Goal: Task Accomplishment & Management: Use online tool/utility

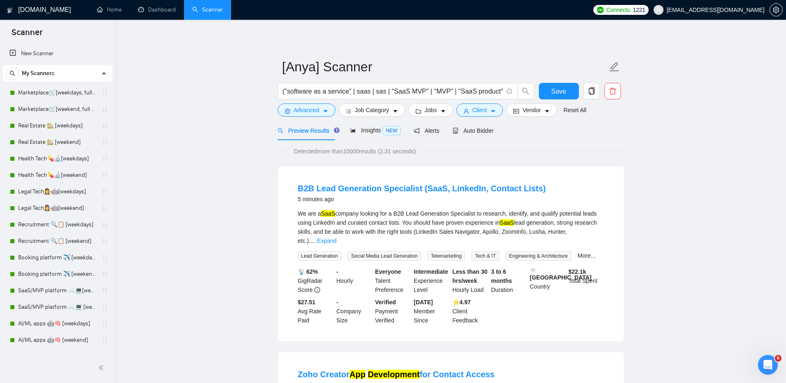
scroll to position [95, 0]
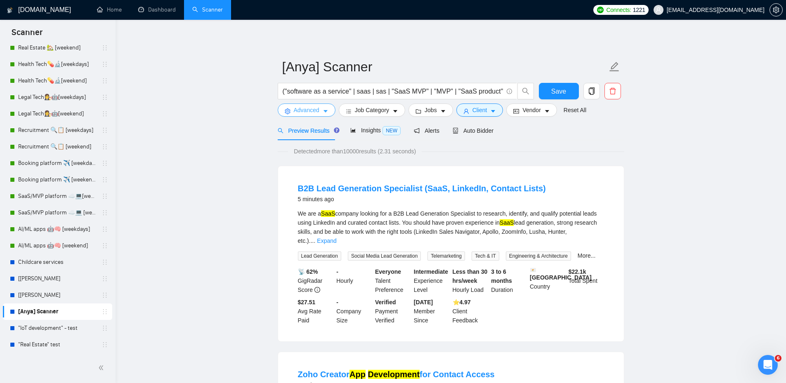
click at [305, 115] on button "Advanced" at bounding box center [307, 110] width 58 height 13
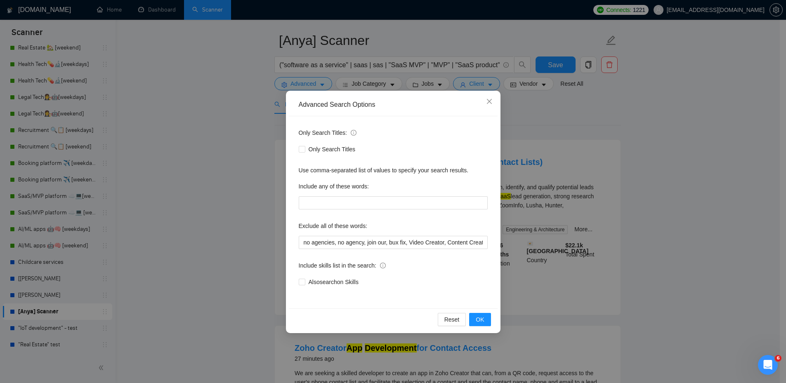
scroll to position [83, 0]
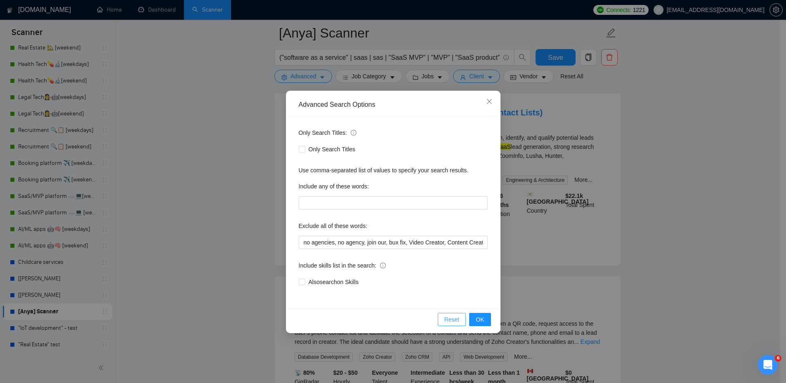
click at [446, 317] on button "Reset" at bounding box center [452, 319] width 28 height 13
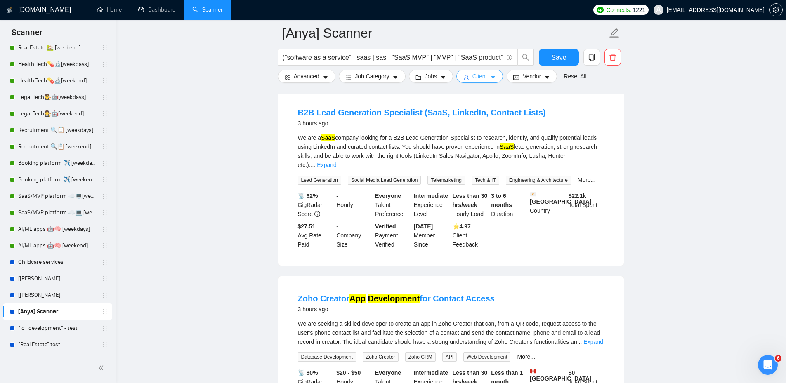
click at [478, 80] on span "Client" at bounding box center [480, 76] width 15 height 9
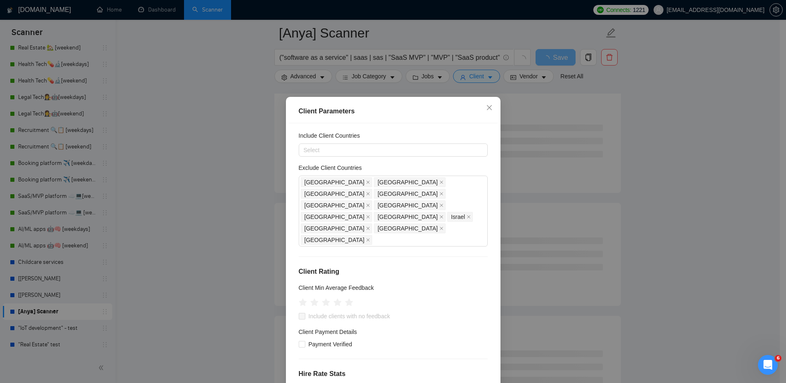
scroll to position [0, 0]
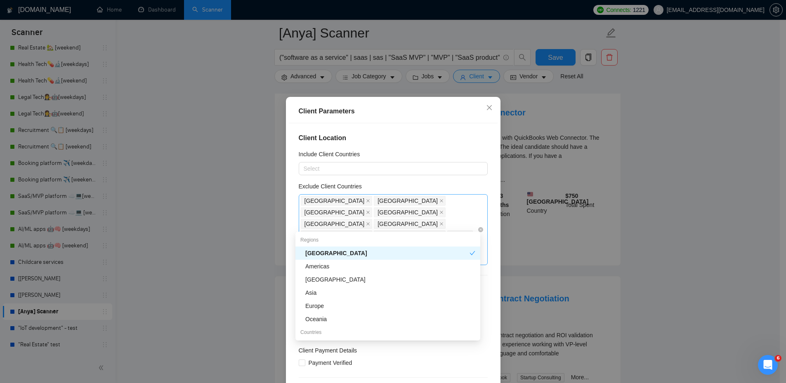
click at [447, 225] on div "[GEOGRAPHIC_DATA] [GEOGRAPHIC_DATA] [GEOGRAPHIC_DATA] [GEOGRAPHIC_DATA] [GEOGRA…" at bounding box center [389, 229] width 177 height 69
paste input "[GEOGRAPHIC_DATA]"
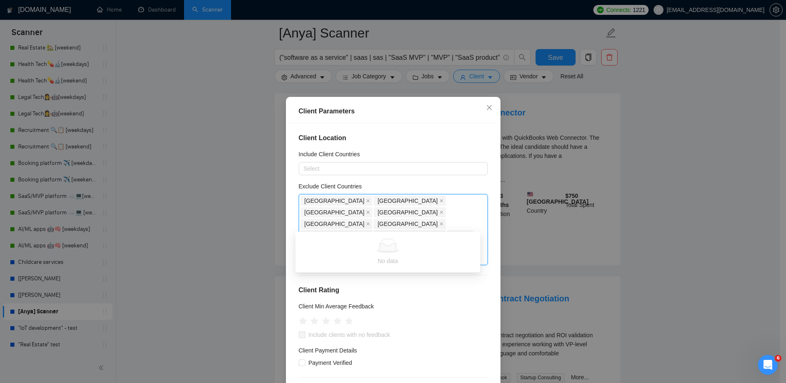
type input "[GEOGRAPHIC_DATA]"
click at [398, 250] on div "[GEOGRAPHIC_DATA]" at bounding box center [390, 253] width 170 height 9
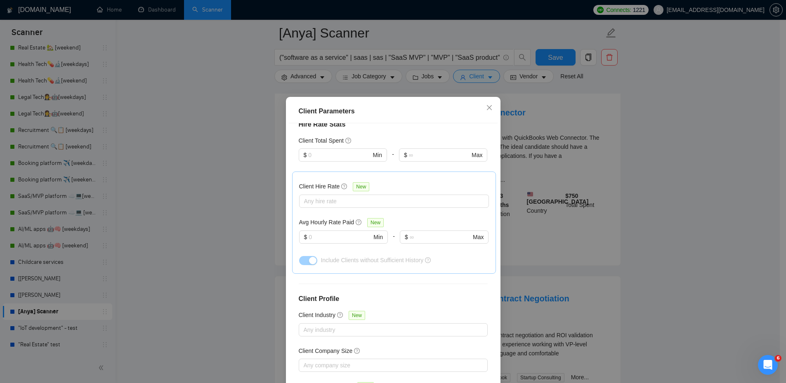
scroll to position [45, 0]
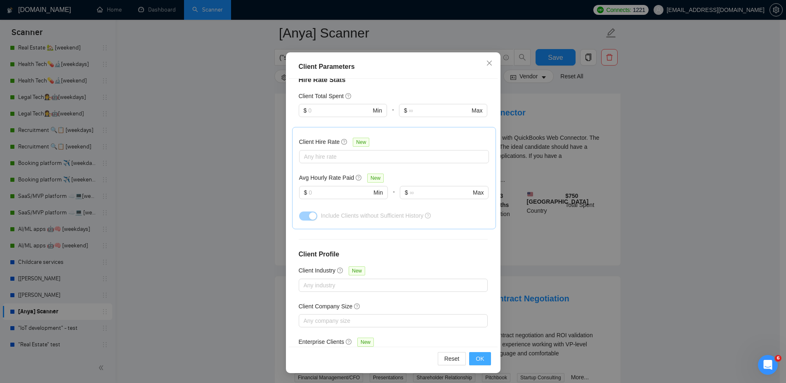
click at [479, 363] on span "OK" at bounding box center [480, 359] width 8 height 9
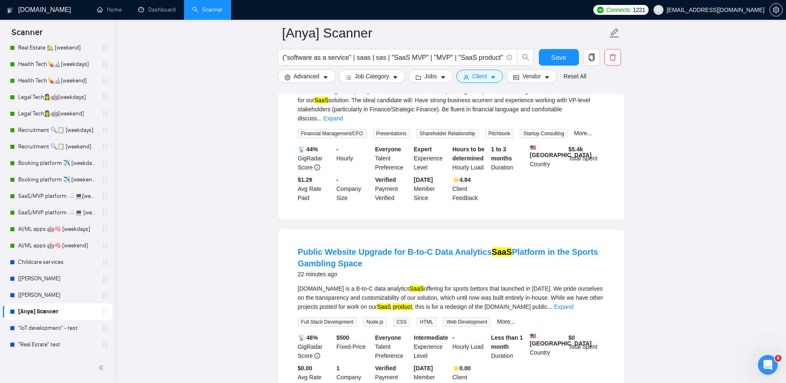
scroll to position [330, 0]
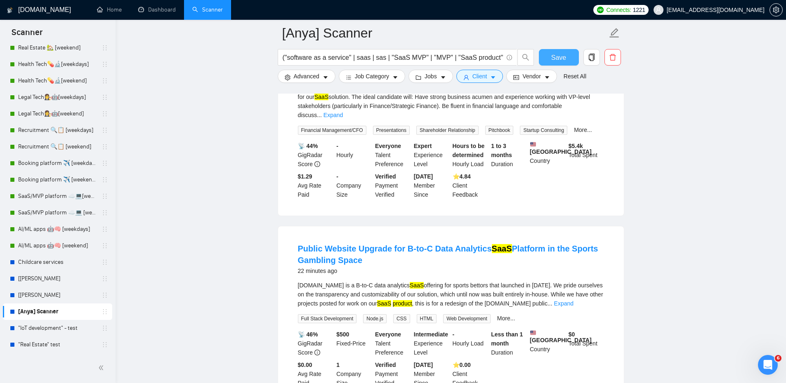
click at [558, 59] on span "Save" at bounding box center [558, 57] width 15 height 10
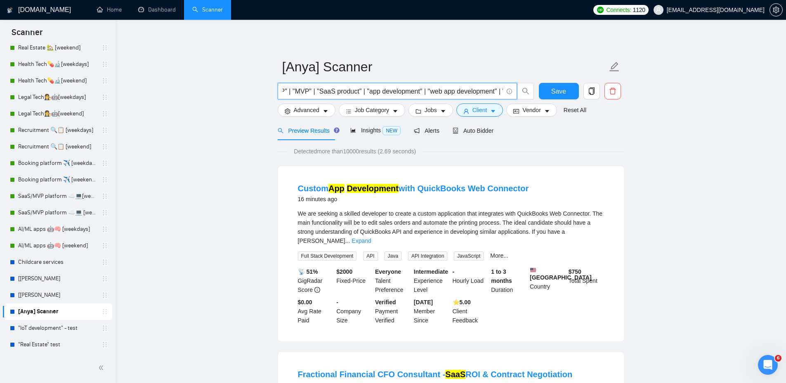
scroll to position [0, 269]
drag, startPoint x: 444, startPoint y: 89, endPoint x: 365, endPoint y: 85, distance: 78.9
click at [365, 85] on span "("software as a service" | saas | sas | "SaaS MVP" | "MVP" | "SaaS product" | "…" at bounding box center [397, 91] width 239 height 17
click at [430, 84] on span "("software as a service" | saas | sas | "SaaS MVP" | "MVP" | "SaaS product" | "…" at bounding box center [397, 91] width 239 height 17
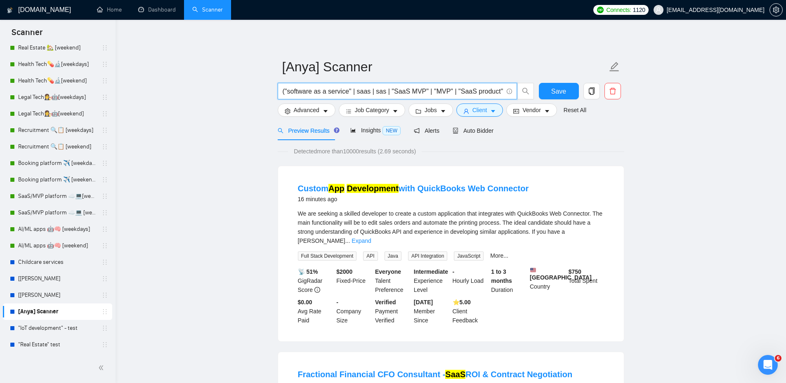
click at [459, 89] on input "("software as a service" | saas | sas | "SaaS MVP" | "MVP" | "SaaS product" | "…" at bounding box center [393, 91] width 220 height 10
click at [364, 90] on input "("software as a service" | saas | sas | "SaaS MVP" | "MVP" | "SaaS product" | "…" at bounding box center [393, 91] width 220 height 10
click at [512, 92] on icon "info-circle" at bounding box center [509, 91] width 5 height 5
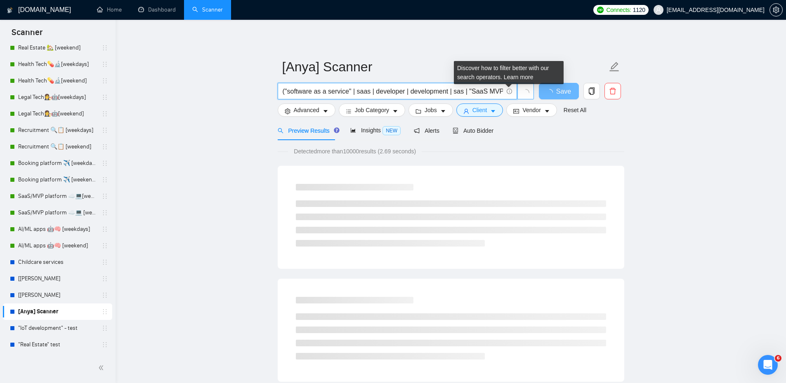
click at [526, 92] on icon "loading" at bounding box center [526, 93] width 8 height 8
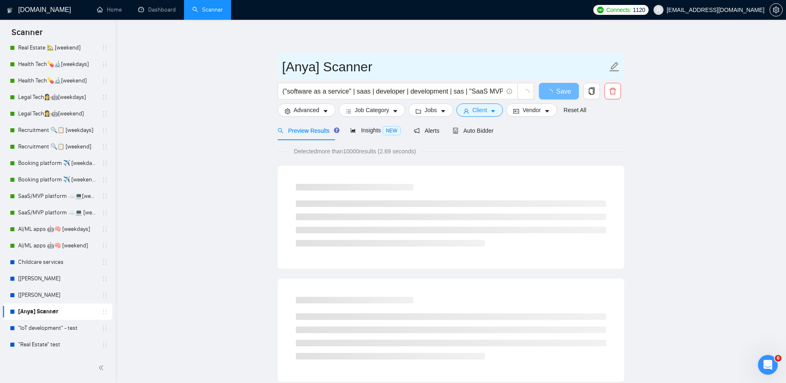
click at [541, 72] on input "[Anya] Scanner" at bounding box center [444, 67] width 325 height 21
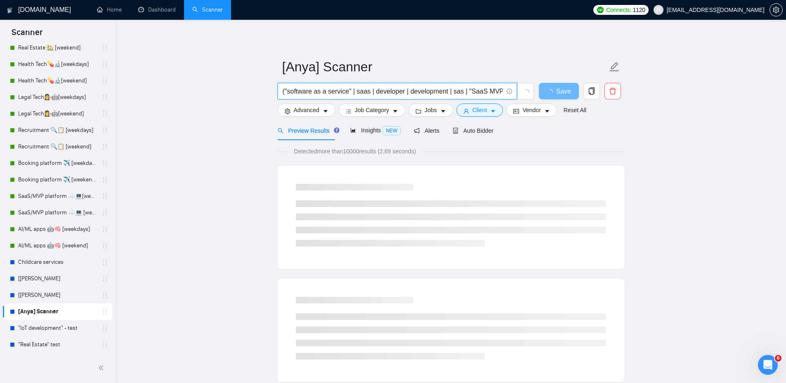
drag, startPoint x: 427, startPoint y: 92, endPoint x: 189, endPoint y: 78, distance: 237.7
click at [388, 90] on input "("software as a service" | saas | developer | development | sas | "SaaS MVP" | …" at bounding box center [393, 91] width 220 height 10
click at [401, 92] on input "("software as a service" | saas | developer | development | sas | "SaaS MVP" | …" at bounding box center [393, 91] width 220 height 10
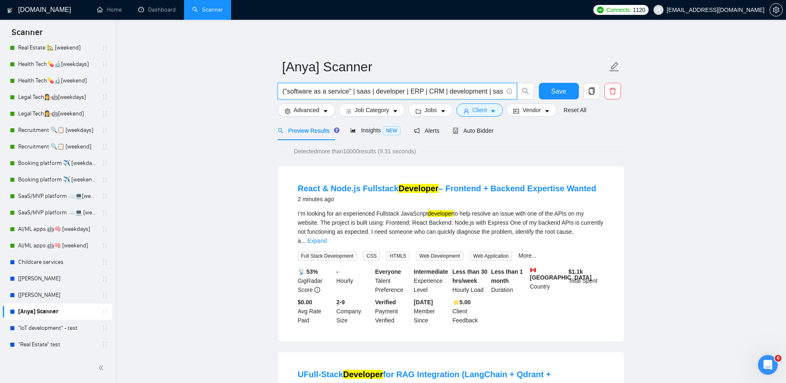
type input "("software as a service" | saas | developer | ERP | CRM | development | sas | "…"
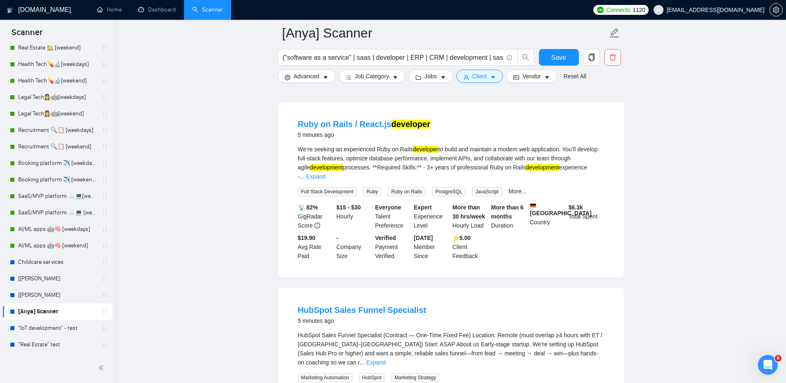
scroll to position [619, 0]
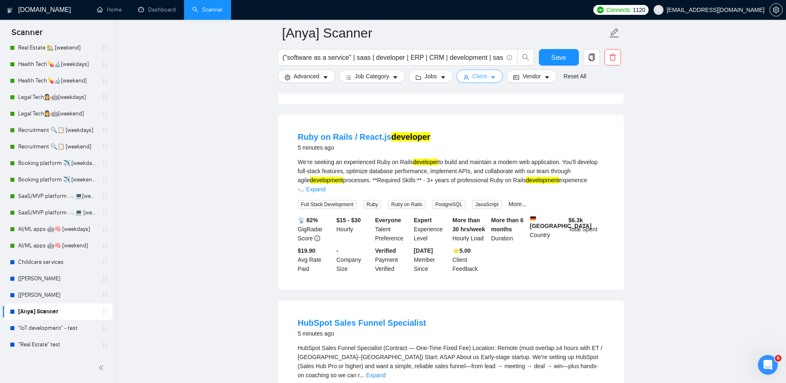
click at [480, 75] on span "Client" at bounding box center [480, 76] width 15 height 9
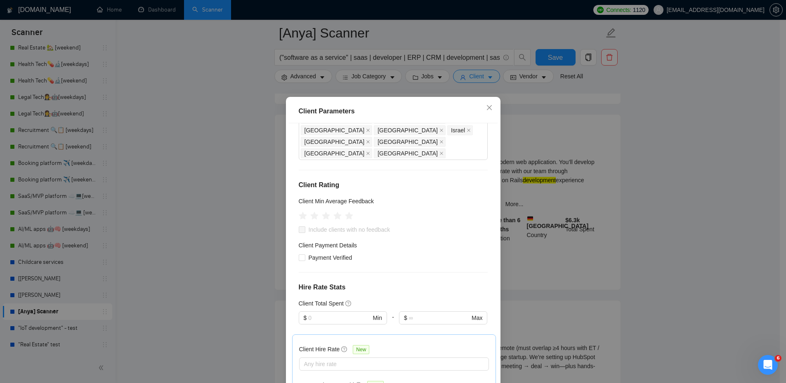
scroll to position [0, 0]
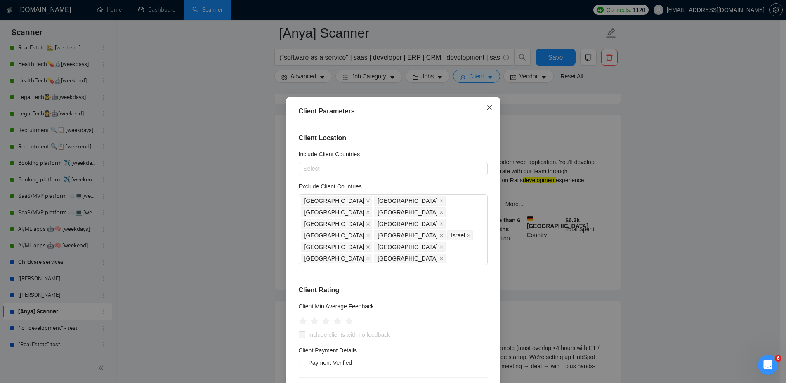
drag, startPoint x: 487, startPoint y: 111, endPoint x: 480, endPoint y: 111, distance: 7.0
click at [486, 111] on span "Close" at bounding box center [489, 108] width 22 height 22
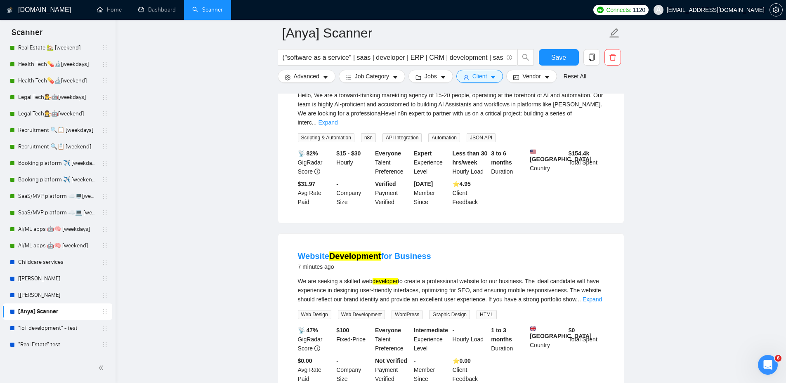
scroll to position [1073, 0]
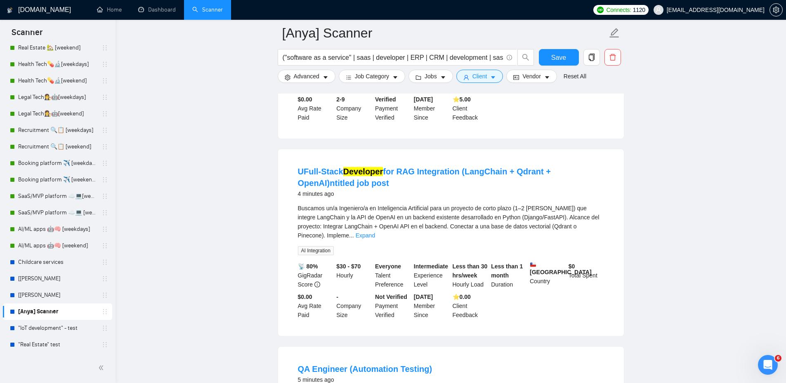
scroll to position [0, 0]
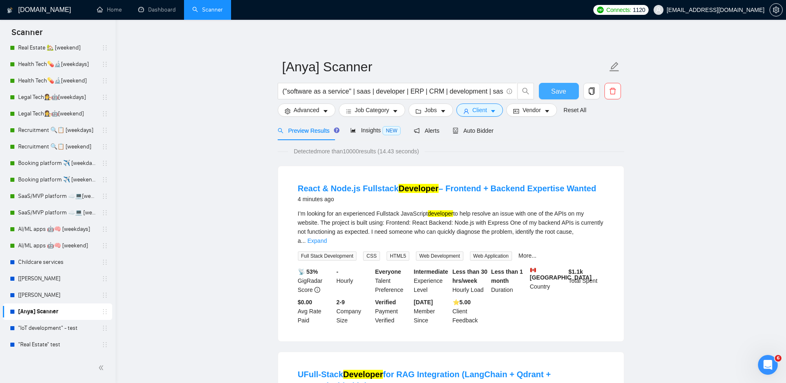
click at [555, 90] on span "Save" at bounding box center [558, 91] width 15 height 10
click at [484, 108] on span "Client" at bounding box center [480, 110] width 15 height 9
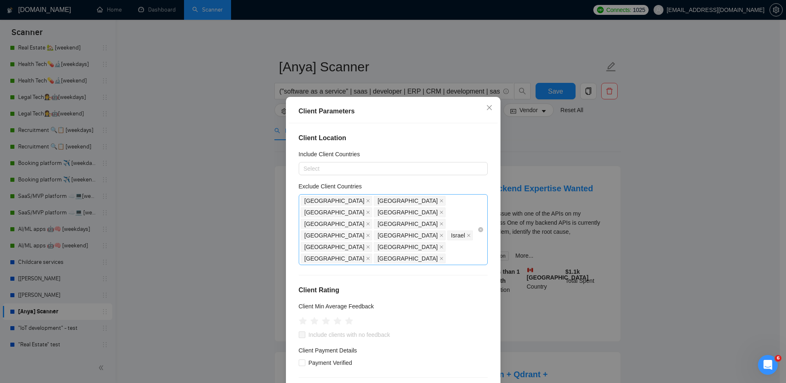
click at [463, 221] on div "[GEOGRAPHIC_DATA] [GEOGRAPHIC_DATA] [GEOGRAPHIC_DATA] [GEOGRAPHIC_DATA] [GEOGRA…" at bounding box center [389, 229] width 177 height 69
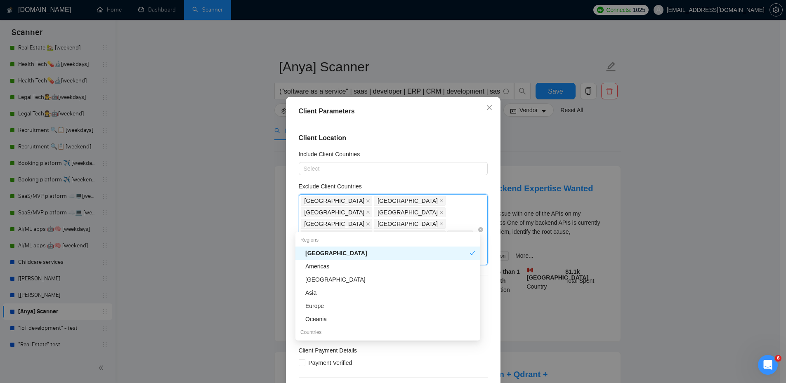
paste input "[GEOGRAPHIC_DATA]"
type input "[GEOGRAPHIC_DATA]"
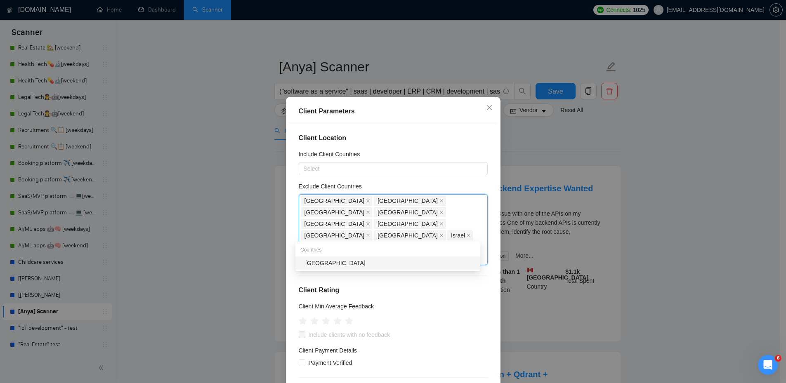
click at [332, 265] on div "[GEOGRAPHIC_DATA]" at bounding box center [390, 263] width 170 height 9
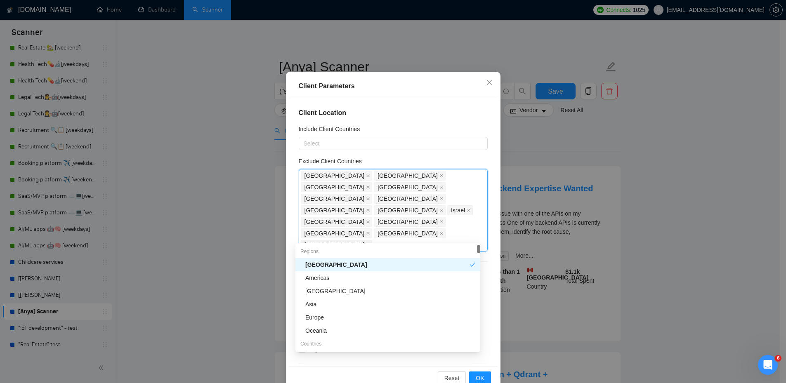
scroll to position [45, 0]
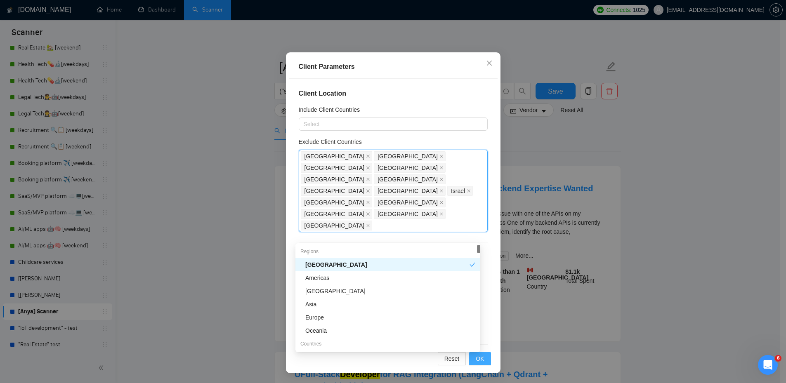
click at [486, 361] on button "OK" at bounding box center [479, 358] width 21 height 13
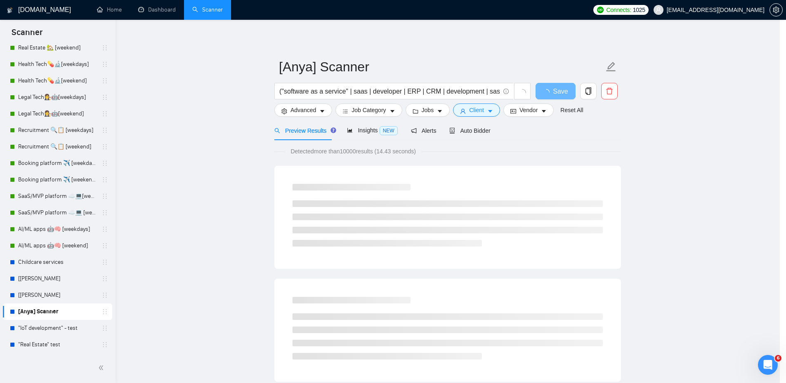
scroll to position [0, 0]
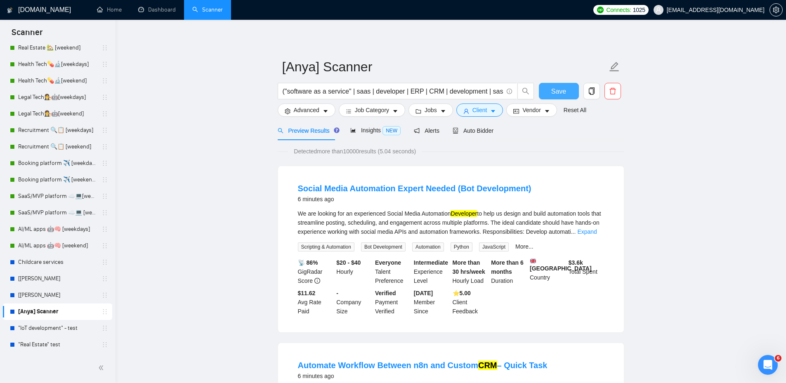
click at [556, 89] on span "Save" at bounding box center [558, 91] width 15 height 10
click at [525, 90] on icon "search" at bounding box center [525, 90] width 7 height 7
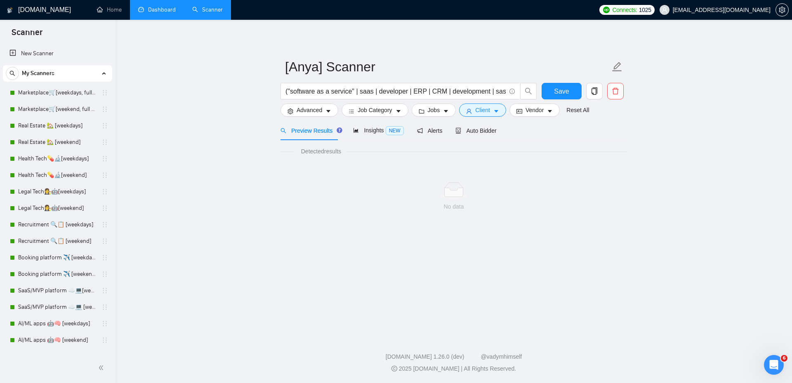
click at [170, 13] on link "Dashboard" at bounding box center [157, 9] width 38 height 7
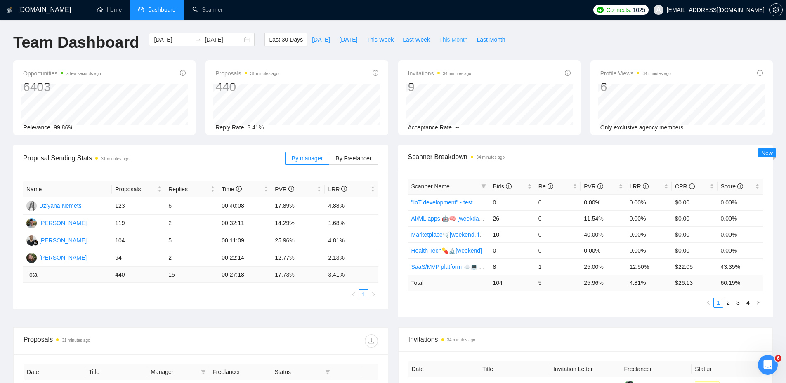
click at [442, 39] on span "This Month" at bounding box center [453, 39] width 28 height 9
type input "2025-09-01"
type input "2025-09-30"
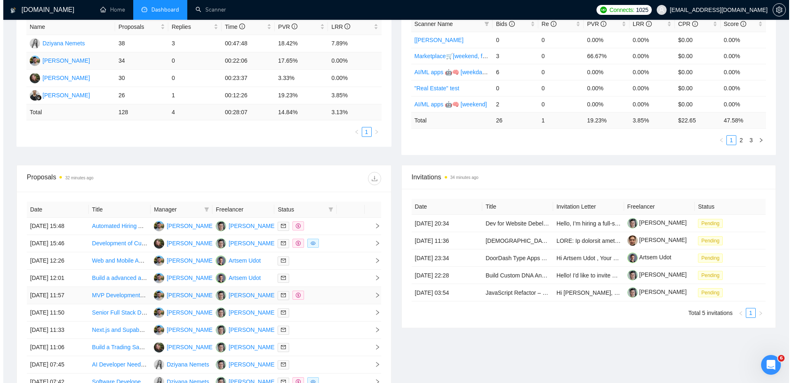
scroll to position [271, 0]
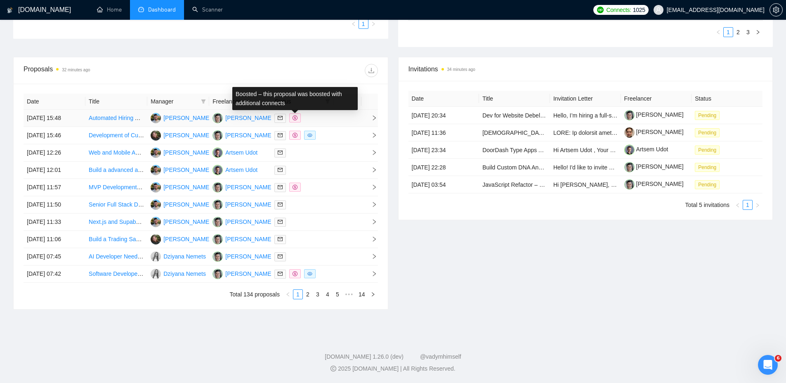
click at [315, 119] on div at bounding box center [301, 117] width 55 height 9
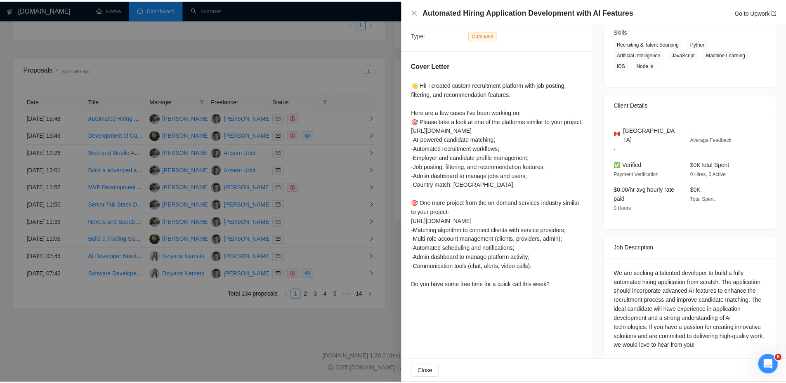
scroll to position [136, 0]
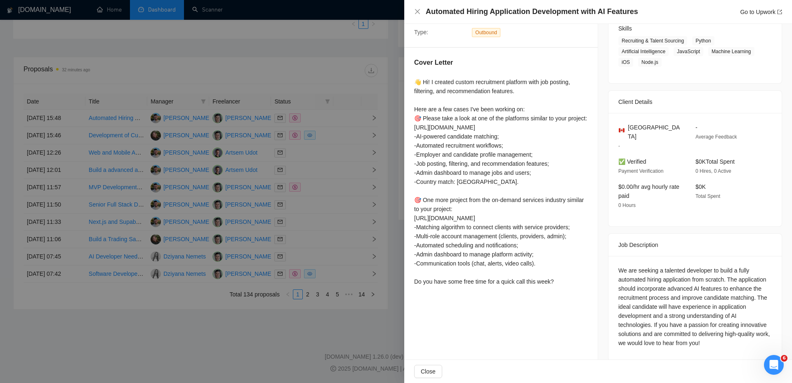
click at [272, 159] on div at bounding box center [396, 191] width 792 height 383
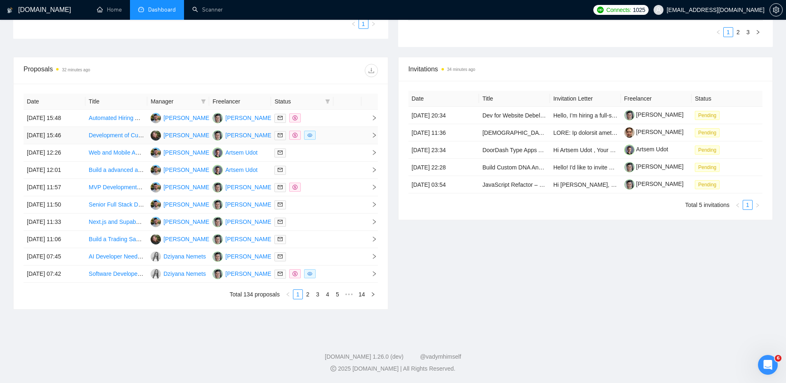
click at [325, 143] on td at bounding box center [302, 135] width 62 height 17
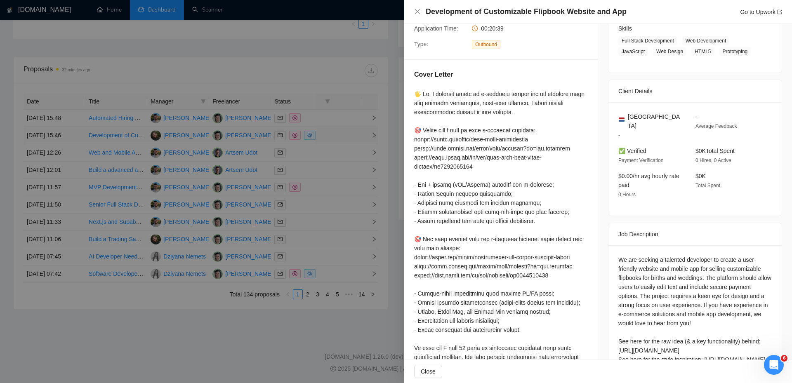
click at [325, 143] on div at bounding box center [396, 191] width 792 height 383
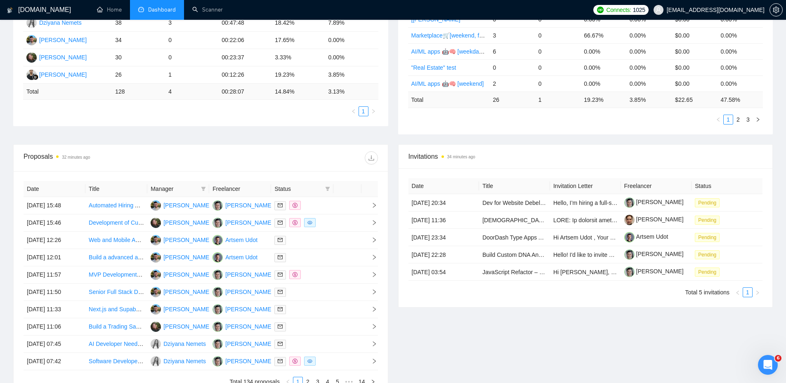
scroll to position [0, 0]
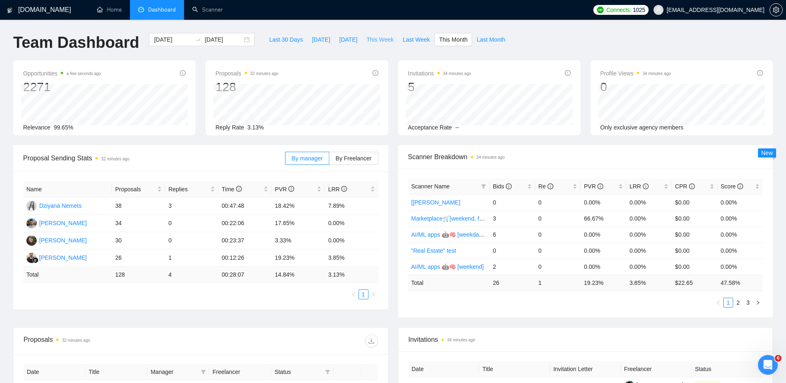
click at [368, 40] on span "This Week" at bounding box center [379, 39] width 27 height 9
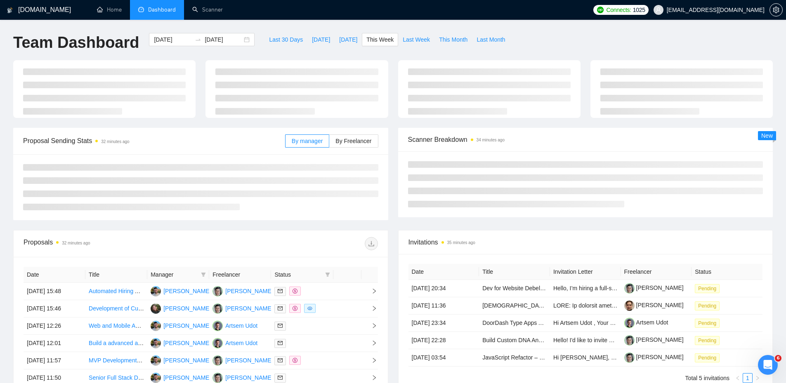
type input "2025-09-08"
type input "2025-09-14"
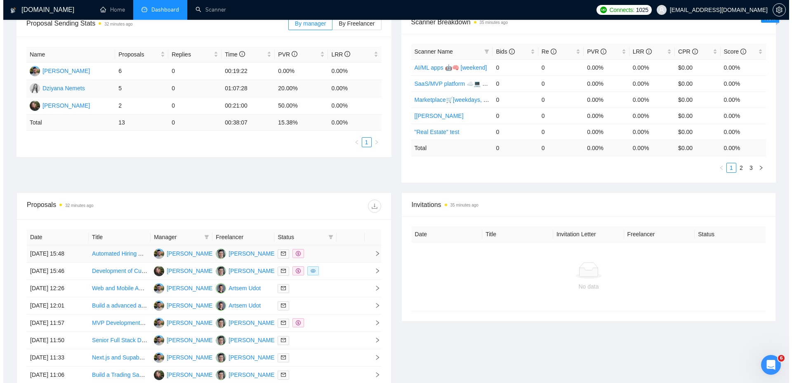
scroll to position [248, 0]
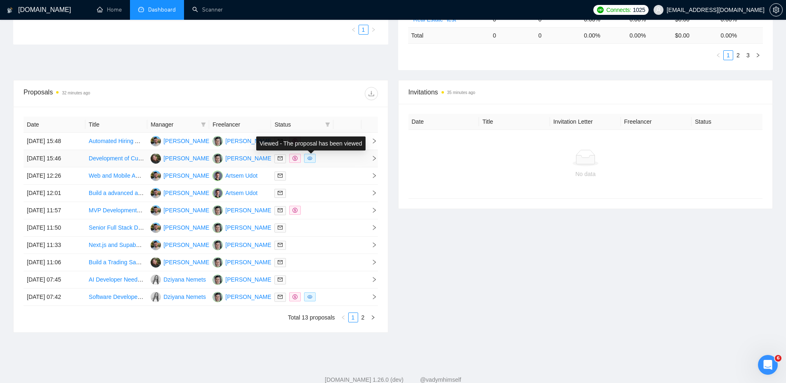
click at [307, 162] on span at bounding box center [310, 158] width 12 height 9
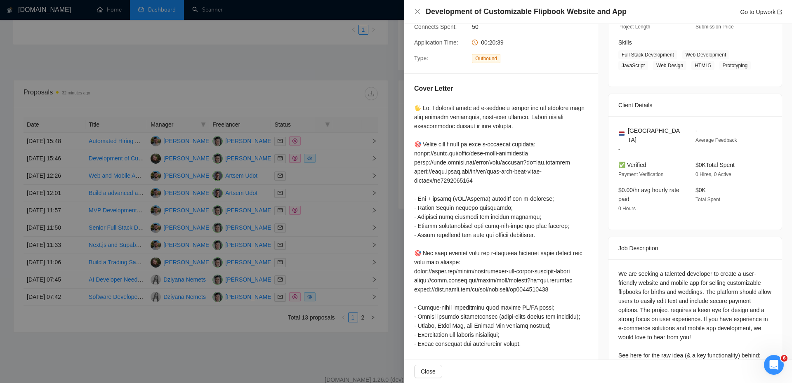
scroll to position [109, 0]
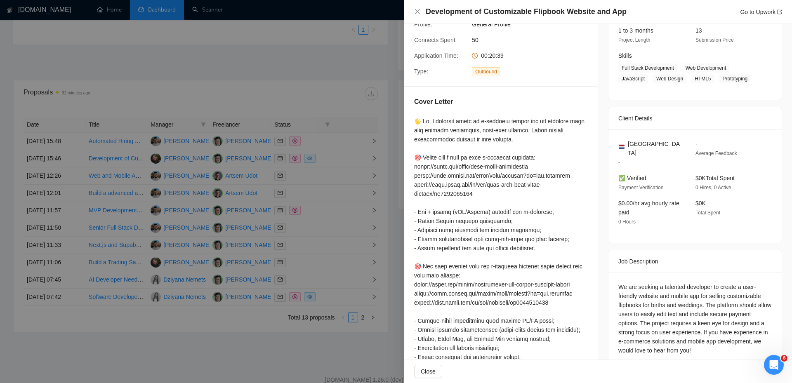
click at [300, 79] on div at bounding box center [396, 191] width 792 height 383
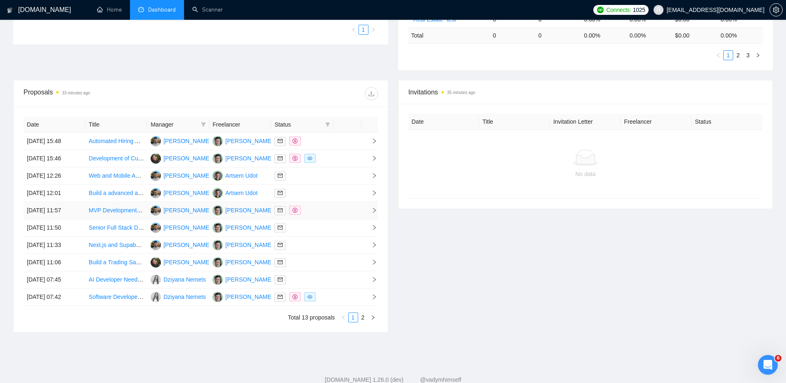
click at [313, 210] on div at bounding box center [301, 210] width 55 height 9
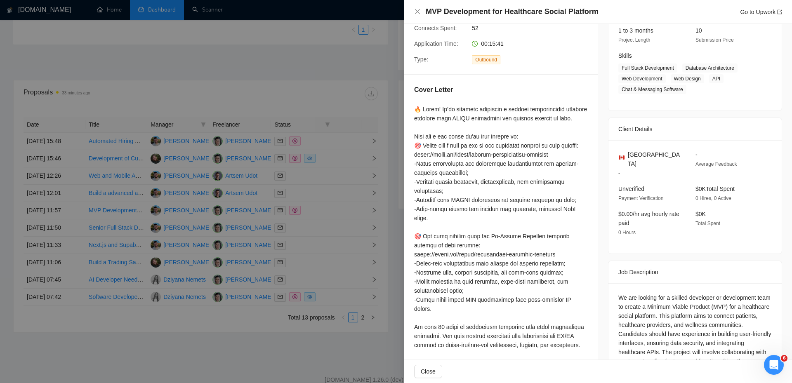
click at [312, 210] on div at bounding box center [396, 191] width 792 height 383
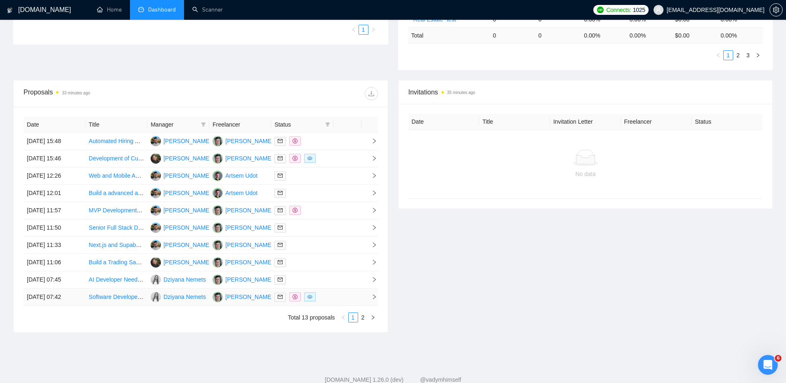
click at [331, 303] on td at bounding box center [302, 297] width 62 height 17
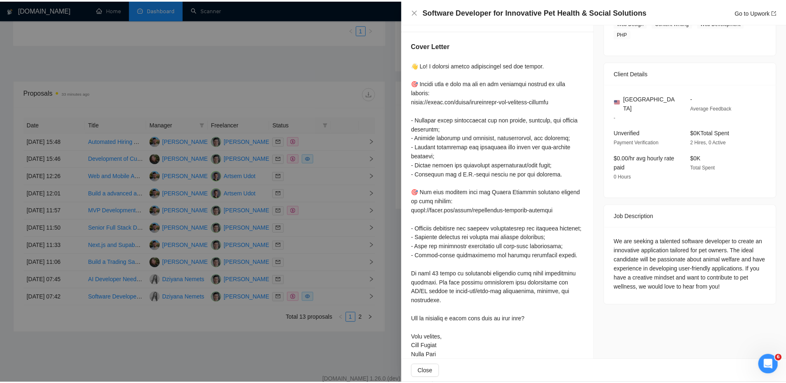
scroll to position [187, 0]
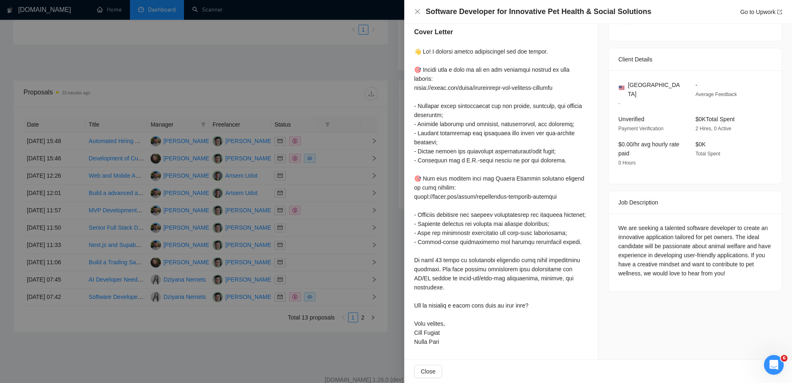
click at [383, 207] on div at bounding box center [396, 191] width 792 height 383
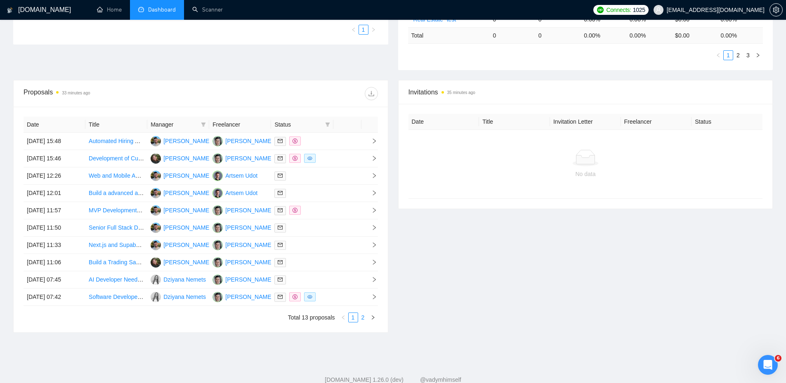
click at [362, 317] on link "2" at bounding box center [363, 317] width 9 height 9
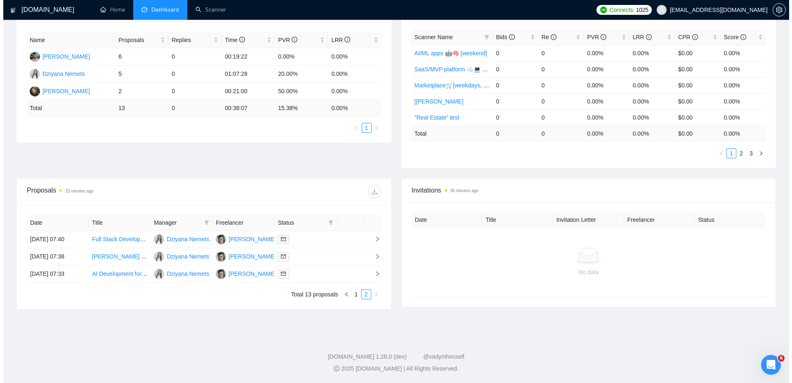
scroll to position [149, 0]
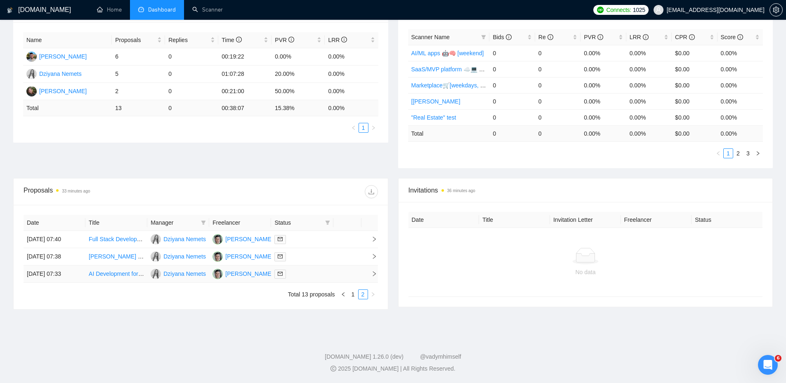
click at [315, 274] on div at bounding box center [301, 274] width 55 height 9
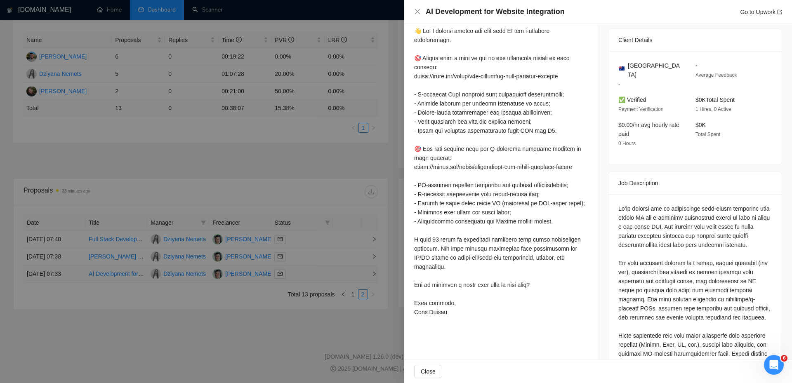
click at [315, 274] on div at bounding box center [396, 191] width 792 height 383
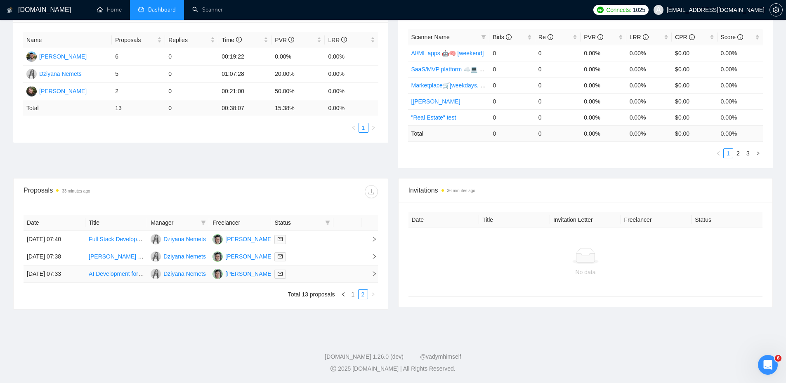
click at [319, 277] on div at bounding box center [301, 274] width 55 height 9
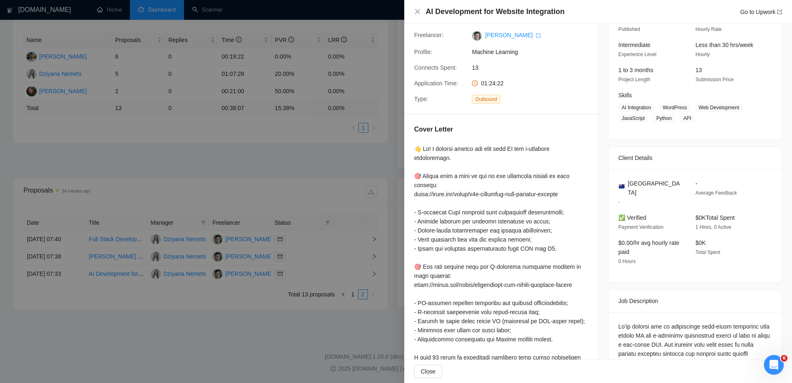
scroll to position [0, 0]
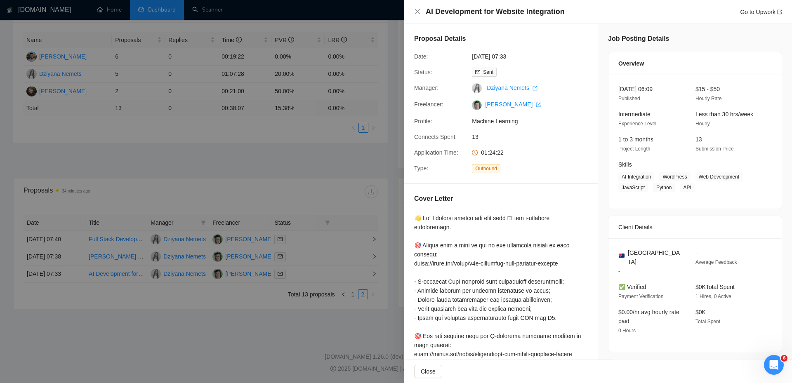
click at [343, 209] on div at bounding box center [396, 191] width 792 height 383
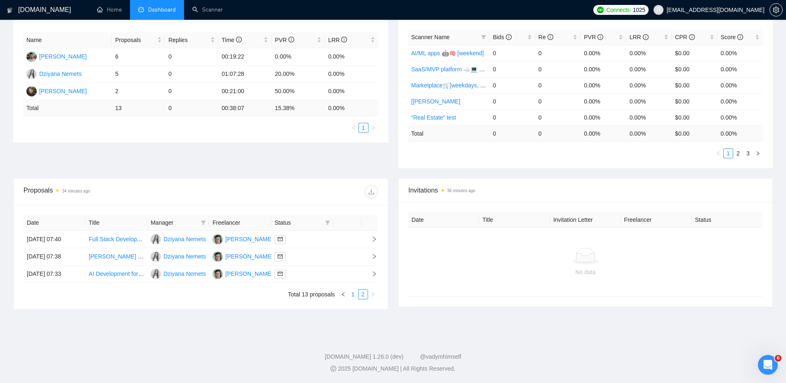
click at [355, 293] on link "1" at bounding box center [353, 294] width 9 height 9
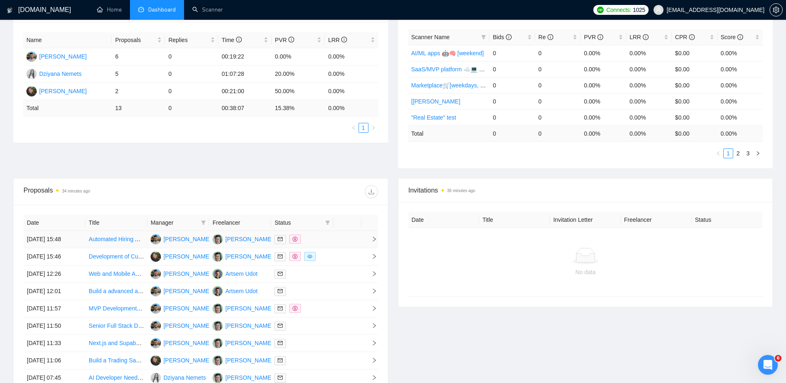
click at [321, 244] on div at bounding box center [301, 239] width 55 height 9
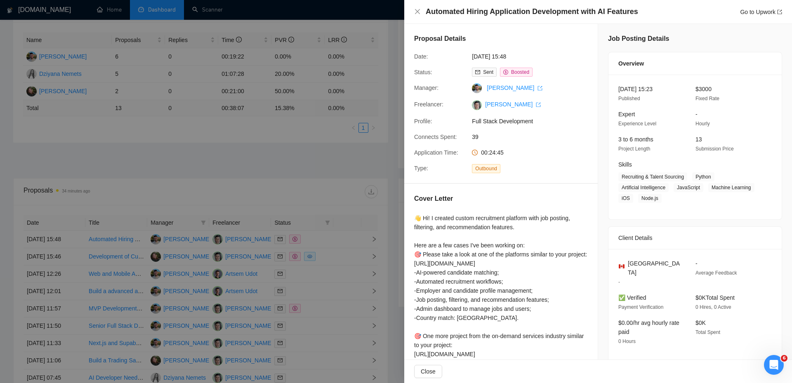
click at [323, 245] on div at bounding box center [396, 191] width 792 height 383
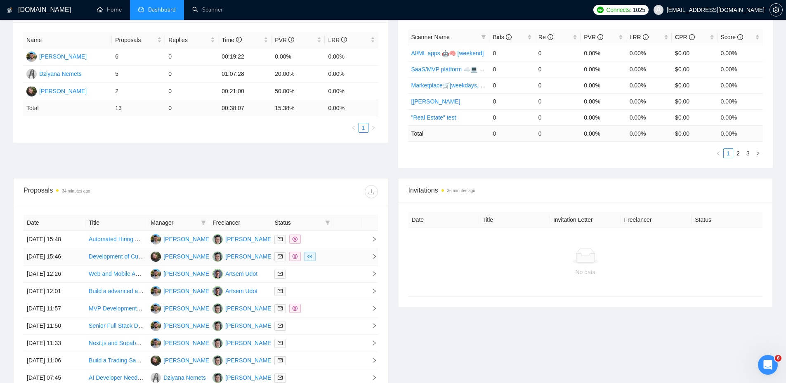
click at [337, 261] on td at bounding box center [347, 256] width 28 height 17
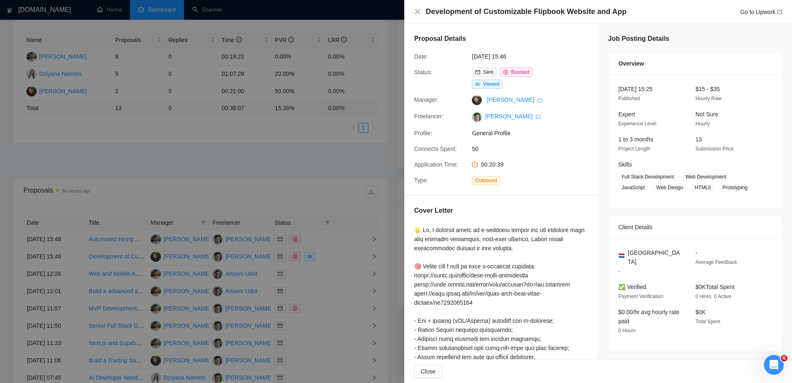
click at [283, 156] on div at bounding box center [396, 191] width 792 height 383
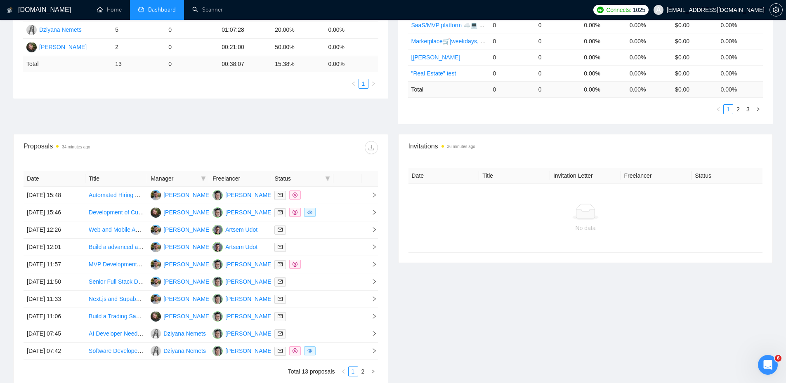
scroll to position [271, 0]
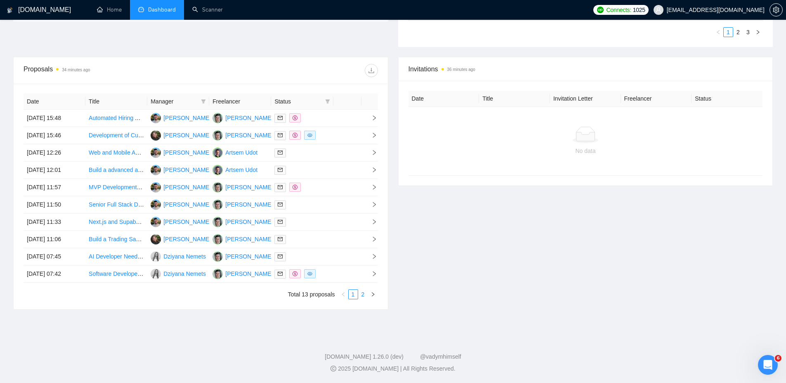
click at [363, 294] on link "2" at bounding box center [363, 294] width 9 height 9
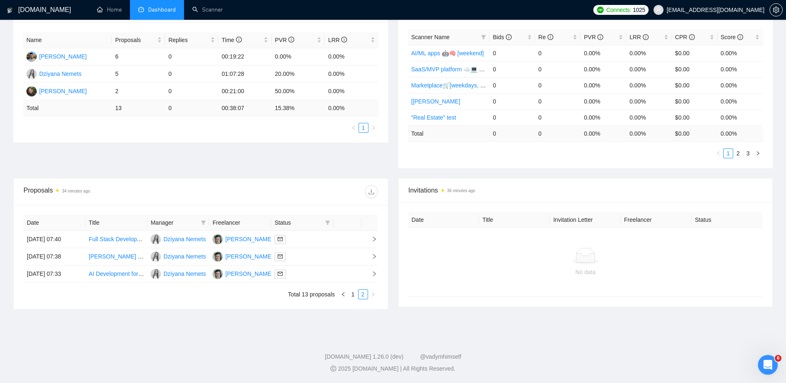
scroll to position [149, 0]
click at [313, 270] on div at bounding box center [301, 274] width 55 height 9
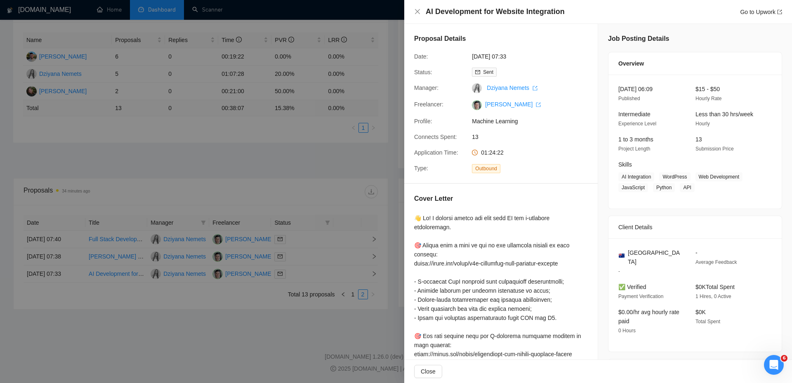
click at [305, 248] on div at bounding box center [396, 191] width 792 height 383
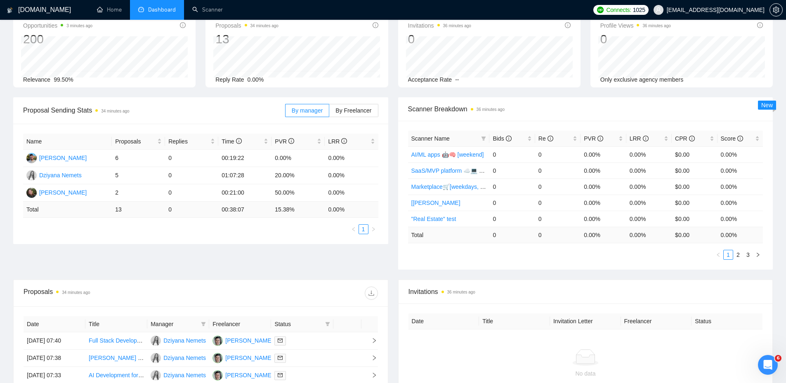
scroll to position [0, 0]
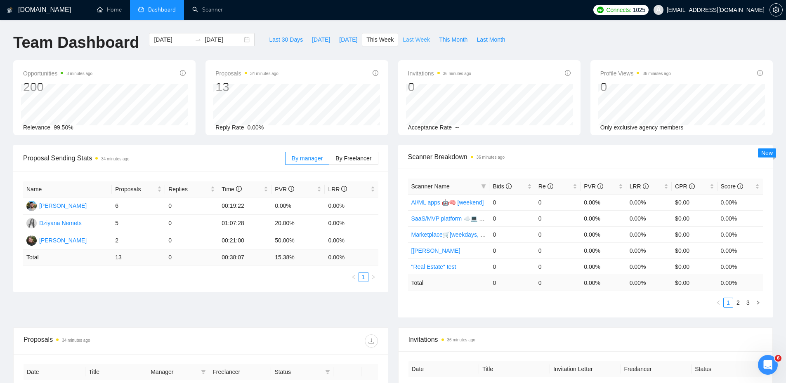
click at [403, 42] on span "Last Week" at bounding box center [416, 39] width 27 height 9
type input "2025-09-01"
type input "2025-09-07"
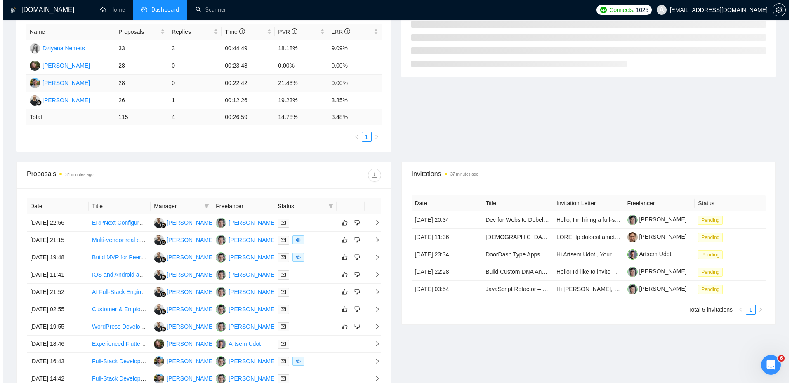
scroll to position [262, 0]
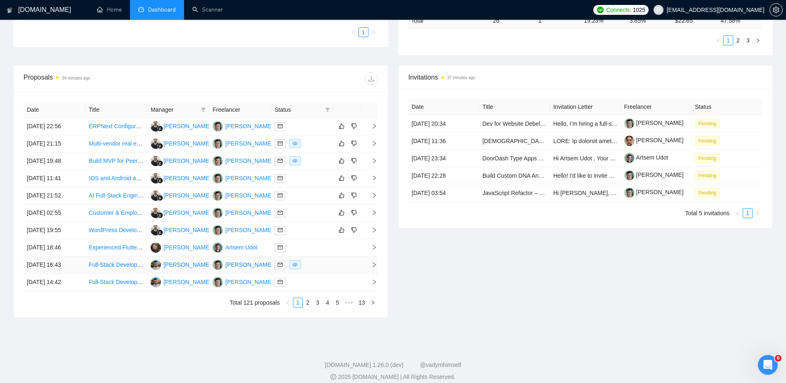
click at [322, 262] on div at bounding box center [301, 264] width 55 height 9
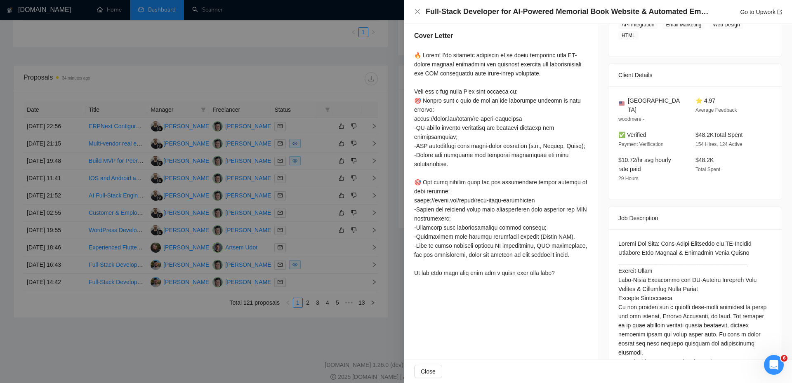
scroll to position [165, 0]
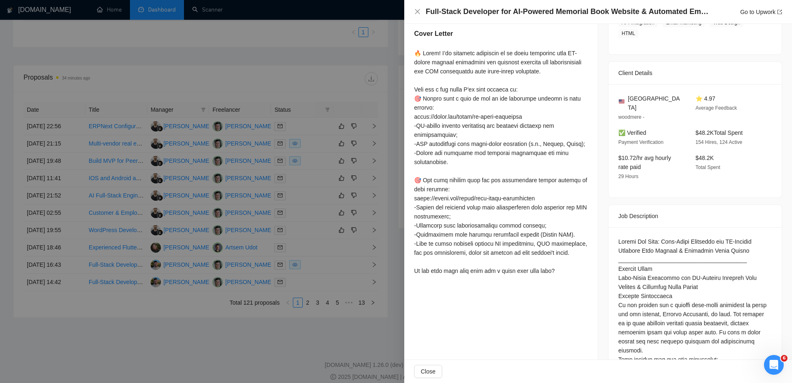
click at [297, 125] on div at bounding box center [396, 191] width 792 height 383
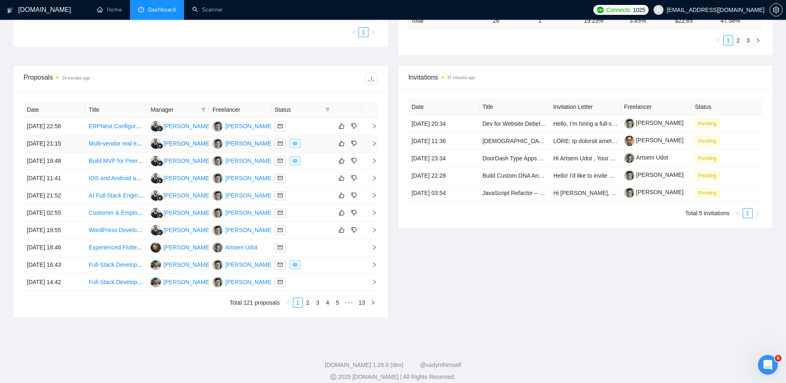
click at [312, 141] on div at bounding box center [301, 143] width 55 height 9
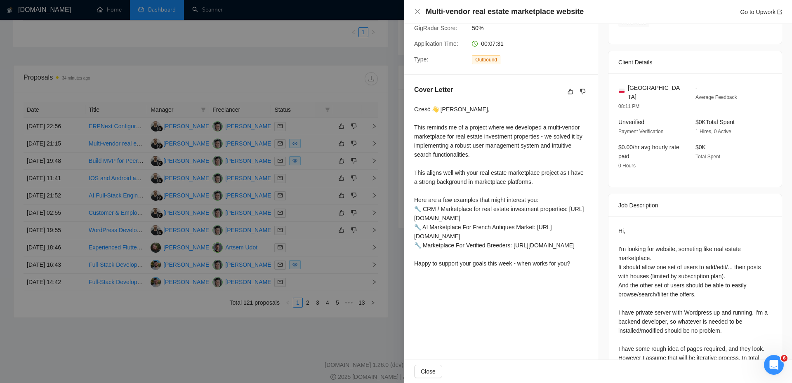
click at [314, 155] on div at bounding box center [396, 191] width 792 height 383
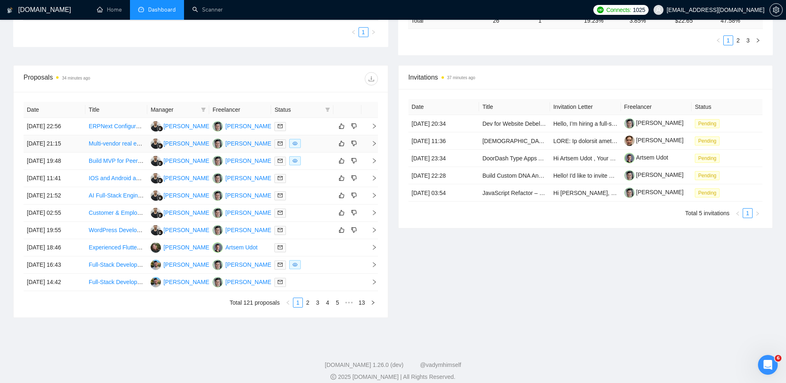
click at [319, 143] on div at bounding box center [301, 143] width 55 height 9
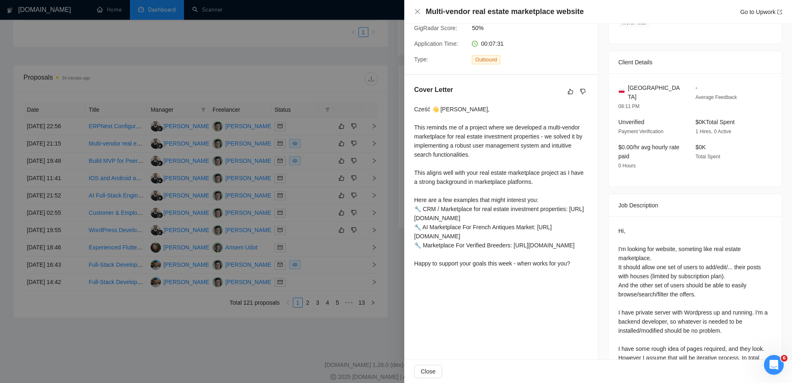
click at [314, 163] on div at bounding box center [396, 191] width 792 height 383
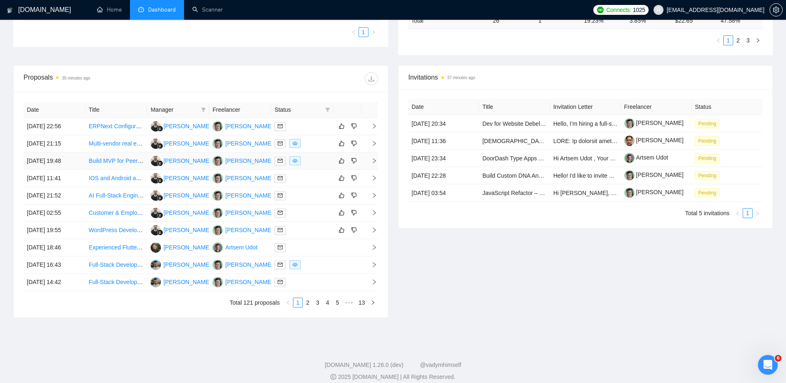
click at [318, 158] on div at bounding box center [301, 160] width 55 height 9
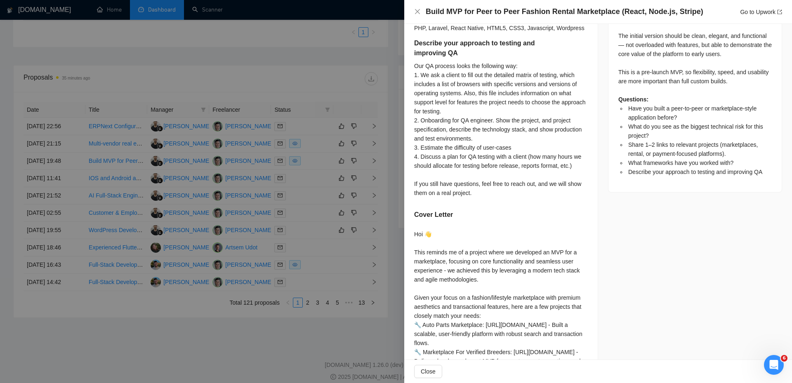
scroll to position [510, 0]
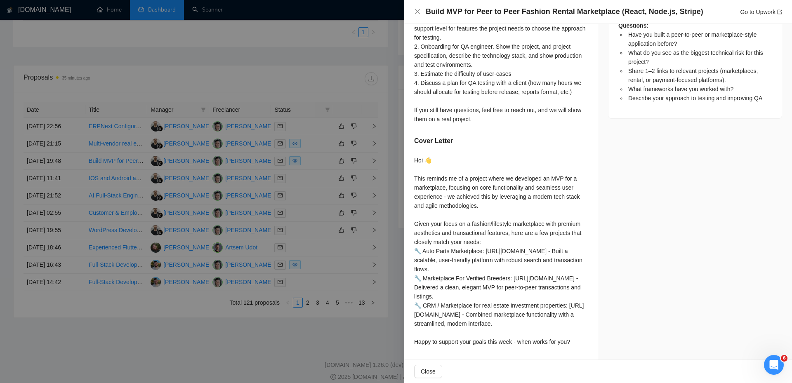
click at [334, 173] on div at bounding box center [396, 191] width 792 height 383
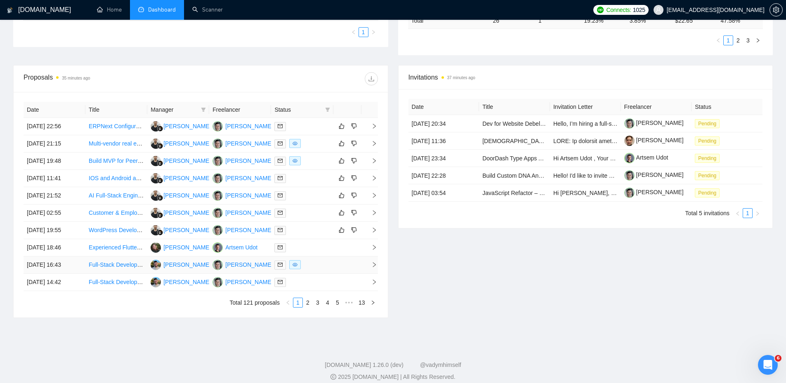
click at [325, 267] on div at bounding box center [301, 264] width 55 height 9
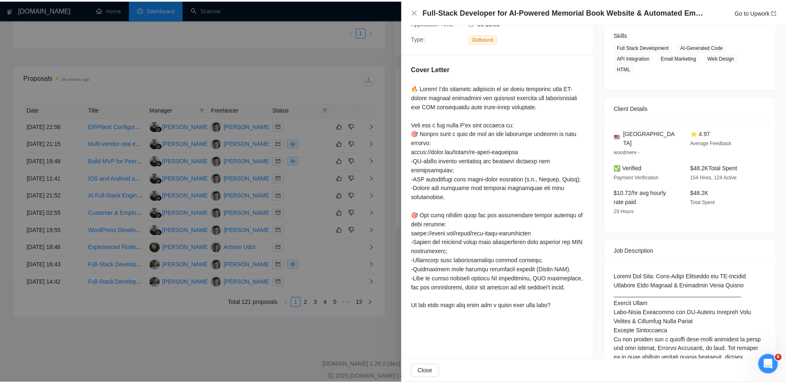
scroll to position [0, 0]
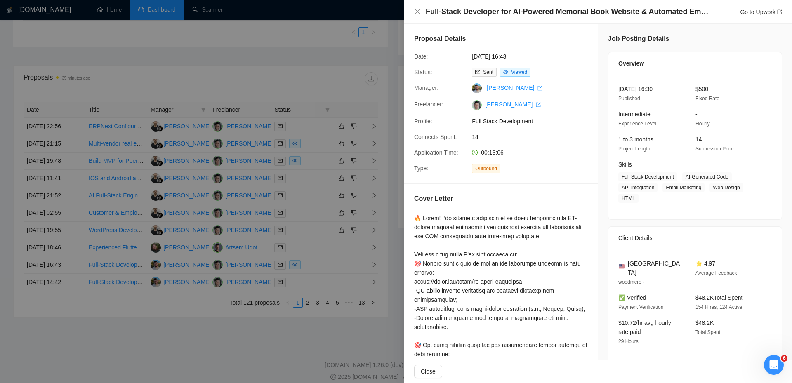
drag, startPoint x: 323, startPoint y: 272, endPoint x: 322, endPoint y: 281, distance: 9.1
click at [322, 272] on div at bounding box center [396, 191] width 792 height 383
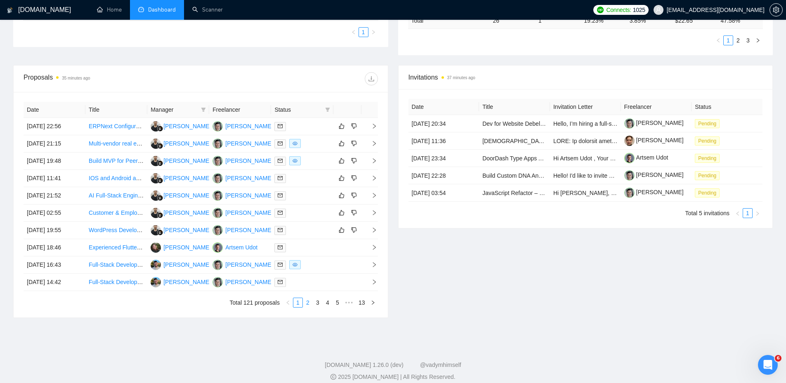
click at [306, 303] on link "2" at bounding box center [307, 302] width 9 height 9
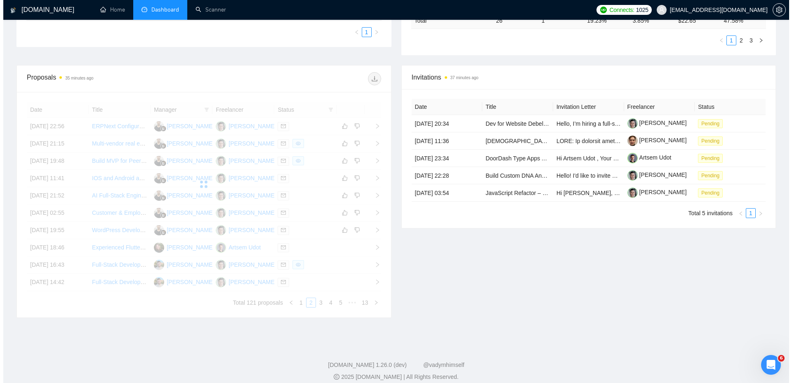
scroll to position [221, 0]
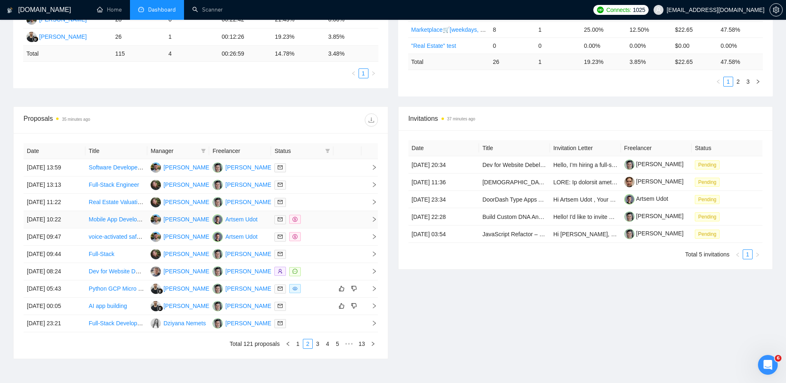
click at [317, 220] on div at bounding box center [301, 219] width 55 height 9
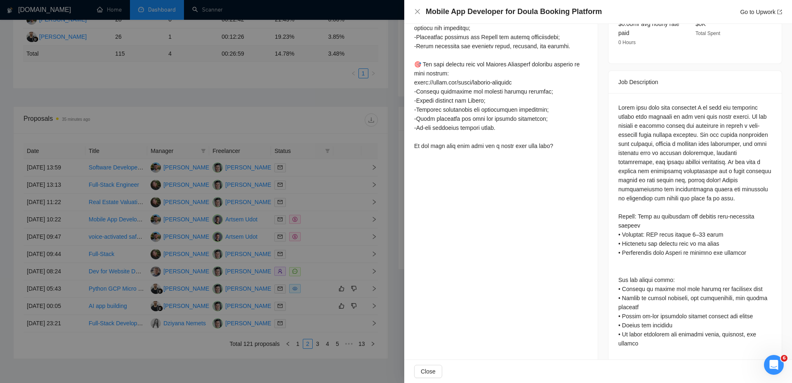
scroll to position [300, 0]
click at [327, 201] on div at bounding box center [396, 191] width 792 height 383
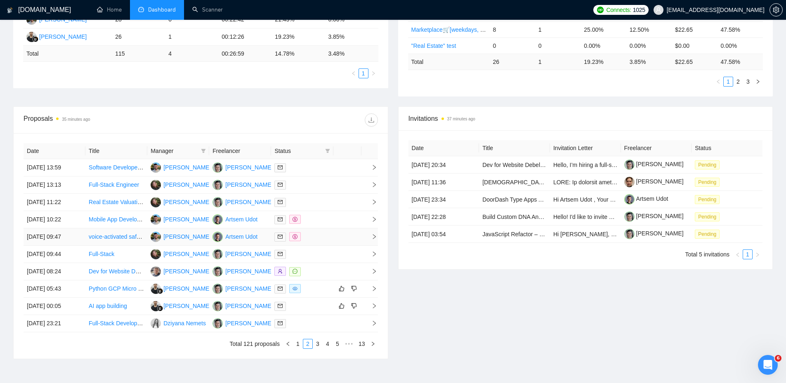
click at [322, 241] on div at bounding box center [301, 236] width 55 height 9
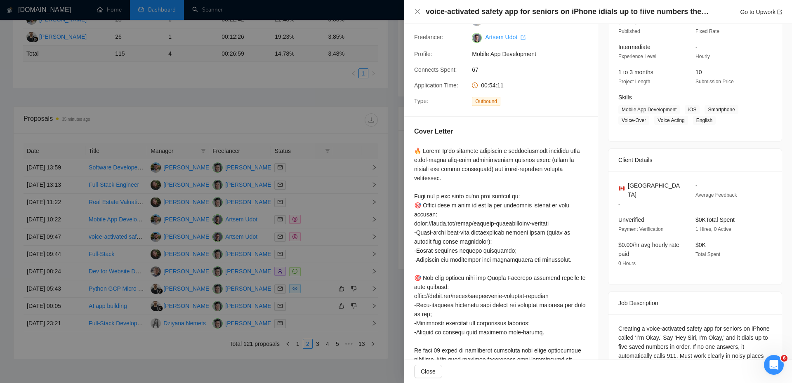
scroll to position [0, 0]
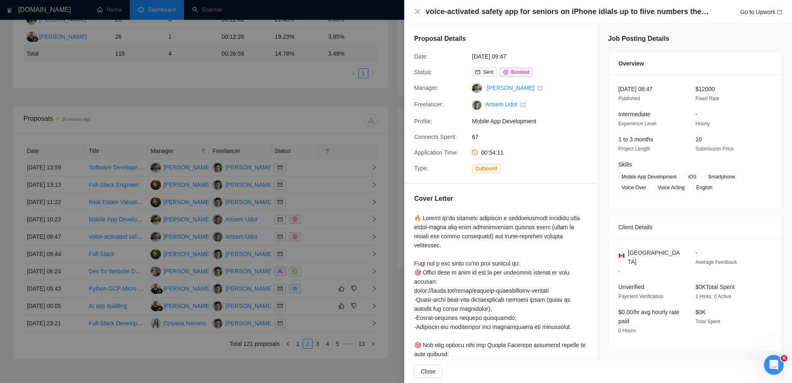
click at [515, 75] on span "Boosted" at bounding box center [520, 72] width 18 height 6
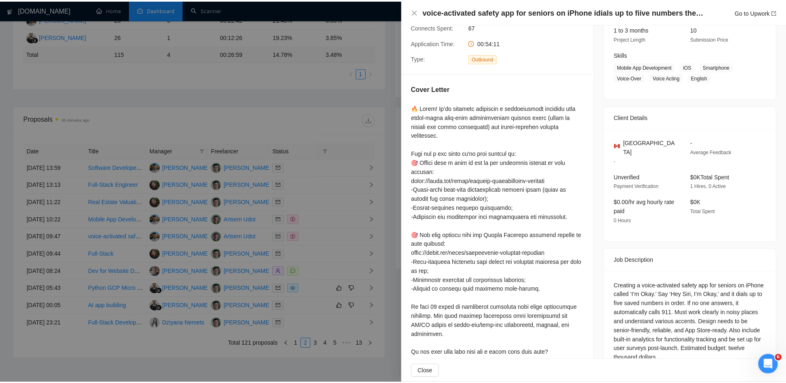
scroll to position [125, 0]
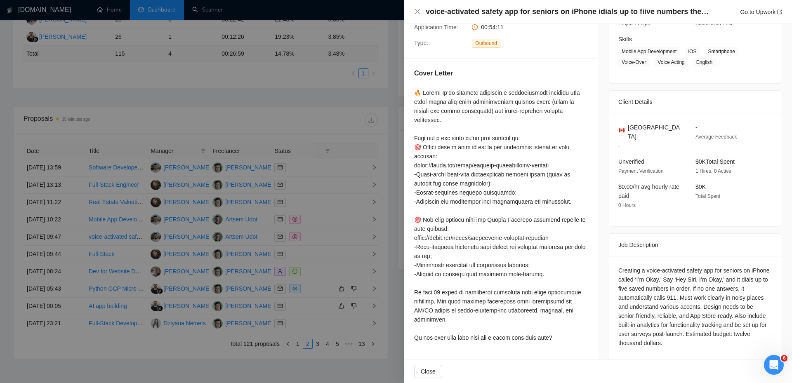
click at [333, 171] on div at bounding box center [396, 191] width 792 height 383
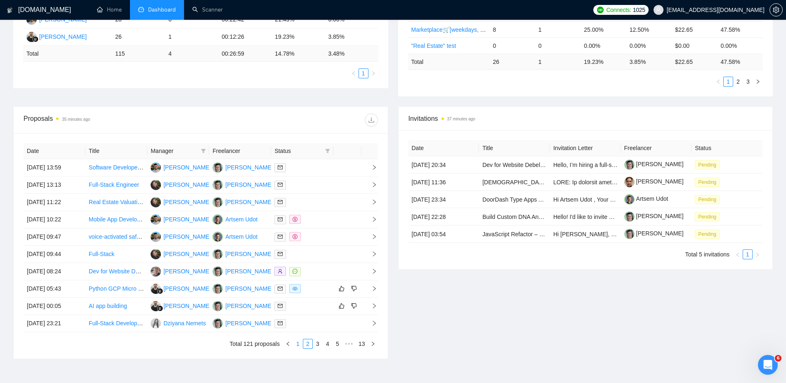
click at [298, 344] on link "1" at bounding box center [297, 344] width 9 height 9
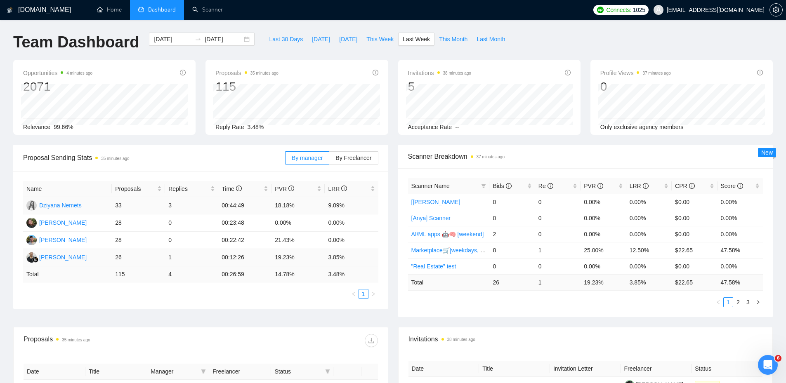
scroll to position [0, 0]
click at [298, 38] on button "Last 30 Days" at bounding box center [286, 39] width 43 height 13
type input "2025-08-09"
type input "2025-09-08"
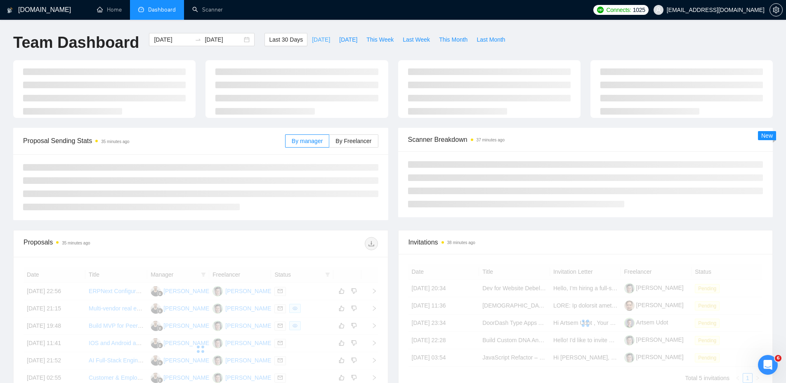
click at [312, 41] on span "Today" at bounding box center [321, 39] width 18 height 9
type input "2025-09-08"
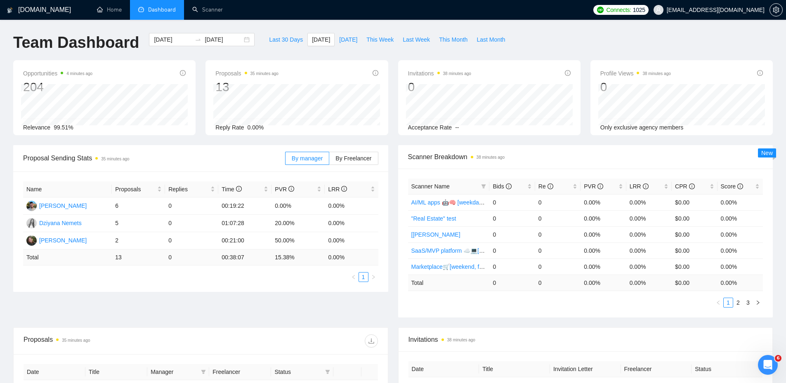
click at [258, 162] on span "Proposal Sending Stats 35 minutes ago" at bounding box center [154, 158] width 262 height 10
click at [336, 158] on label "By Freelancer" at bounding box center [353, 158] width 49 height 13
click at [329, 161] on input "By Freelancer" at bounding box center [329, 161] width 0 height 0
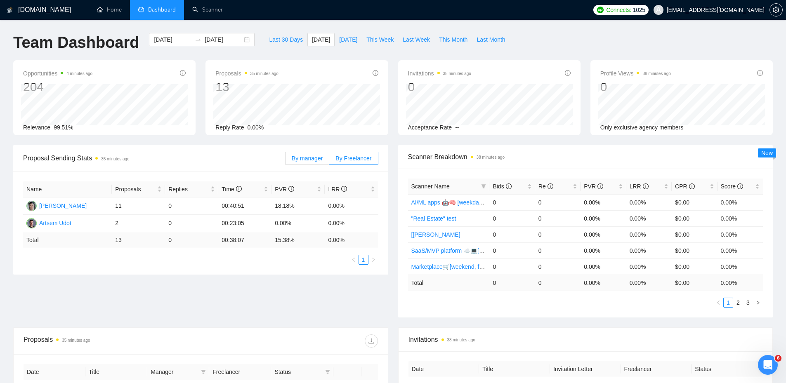
click at [314, 158] on span "By manager" at bounding box center [307, 158] width 31 height 7
click at [286, 161] on input "By manager" at bounding box center [286, 161] width 0 height 0
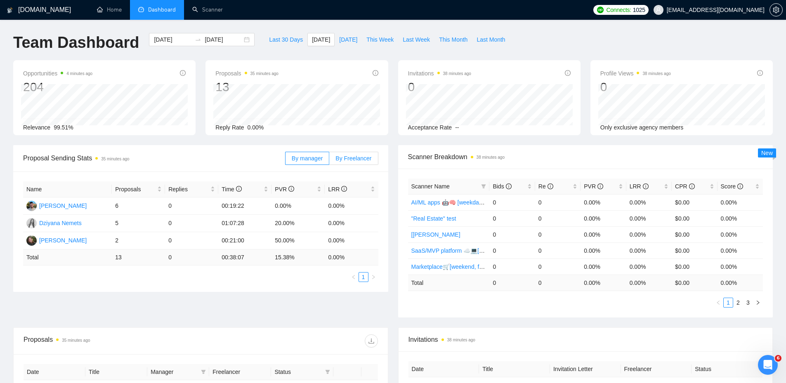
click at [333, 158] on label "By Freelancer" at bounding box center [353, 158] width 49 height 13
click at [329, 161] on input "By Freelancer" at bounding box center [329, 161] width 0 height 0
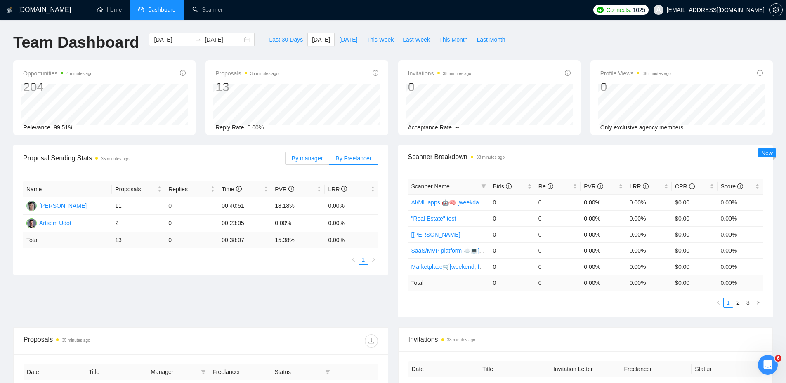
click at [311, 161] on span "By manager" at bounding box center [307, 158] width 31 height 7
click at [286, 161] on input "By manager" at bounding box center [286, 161] width 0 height 0
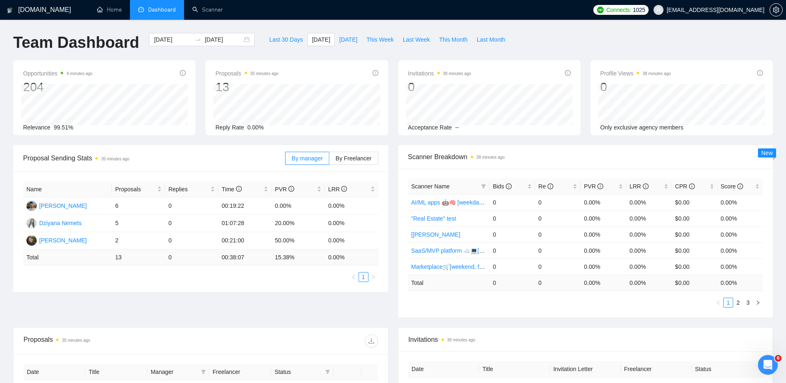
click at [242, 156] on span "Proposal Sending Stats 35 minutes ago" at bounding box center [154, 158] width 262 height 10
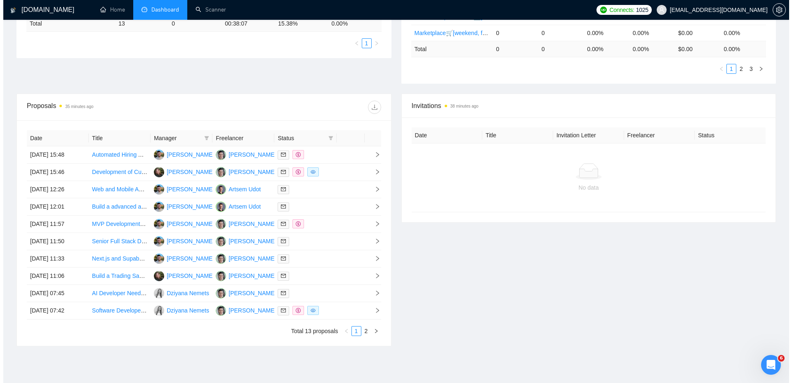
scroll to position [248, 0]
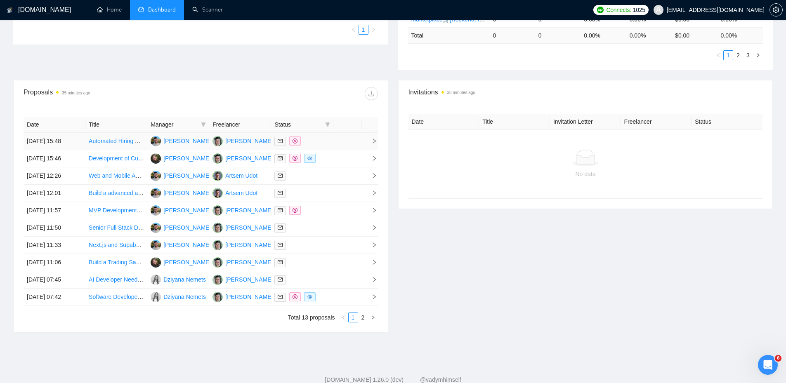
click at [331, 139] on td at bounding box center [302, 141] width 62 height 17
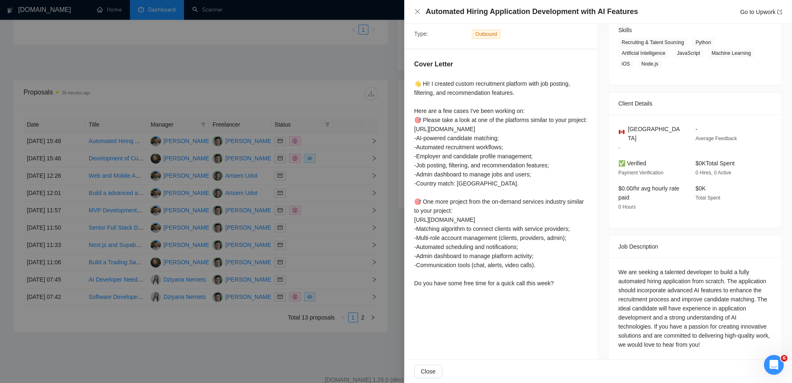
scroll to position [136, 0]
click at [561, 86] on div "👋 Hi! I created custom recruitment platform with job posting, filtering, and re…" at bounding box center [501, 182] width 174 height 209
click at [564, 86] on div "👋 Hi! I created custom recruitment platform with job posting, filtering, and re…" at bounding box center [501, 182] width 174 height 209
click at [428, 93] on div "👋 Hi! I created custom recruitment platform with job posting, filtering, and re…" at bounding box center [501, 182] width 174 height 209
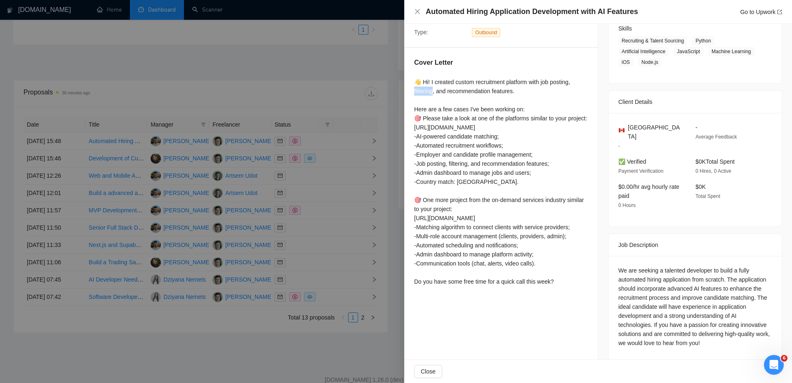
click at [428, 93] on div "👋 Hi! I created custom recruitment platform with job posting, filtering, and re…" at bounding box center [501, 182] width 174 height 209
copy div "iltering,"
click at [563, 82] on div "👋 Hi! I created custom recruitment platform with job posting, filtering, and re…" at bounding box center [501, 182] width 174 height 209
copy div "osting,"
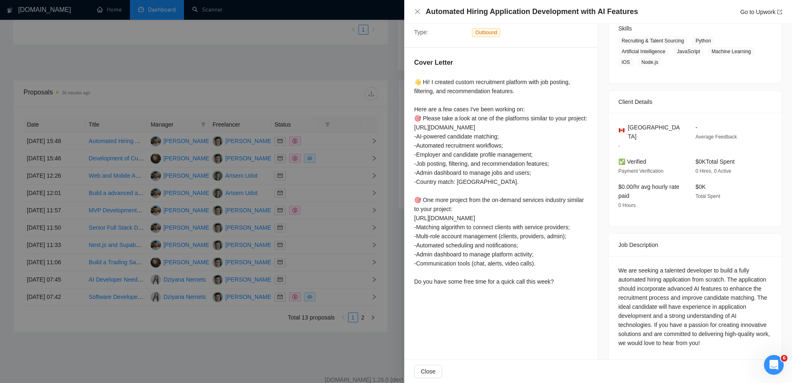
click at [539, 74] on div "Cover Letter 👋 Hi! I created custom recruitment platform with job posting, filt…" at bounding box center [501, 174] width 194 height 252
click at [546, 79] on div "👋 Hi! I created custom recruitment platform with job posting, filtering, and re…" at bounding box center [501, 182] width 174 height 209
copy div "ob p"
click at [318, 69] on div at bounding box center [396, 191] width 792 height 383
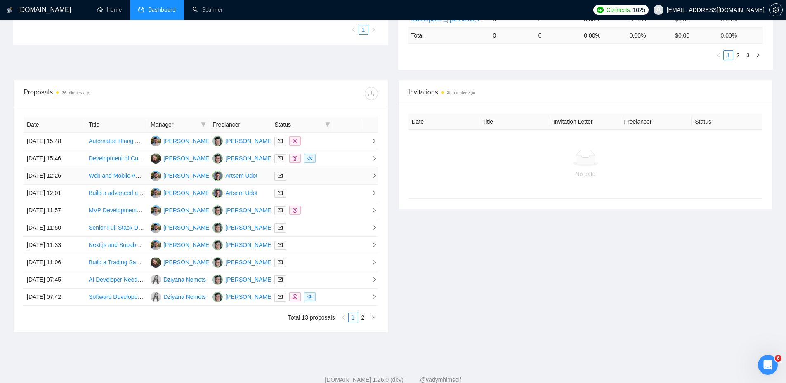
click at [312, 177] on div at bounding box center [301, 175] width 55 height 9
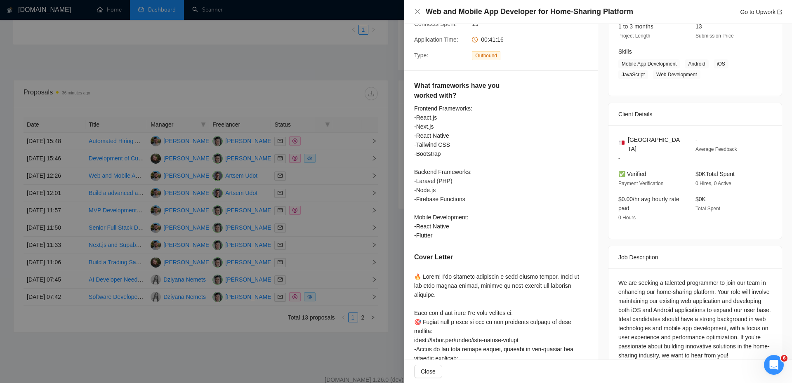
scroll to position [0, 0]
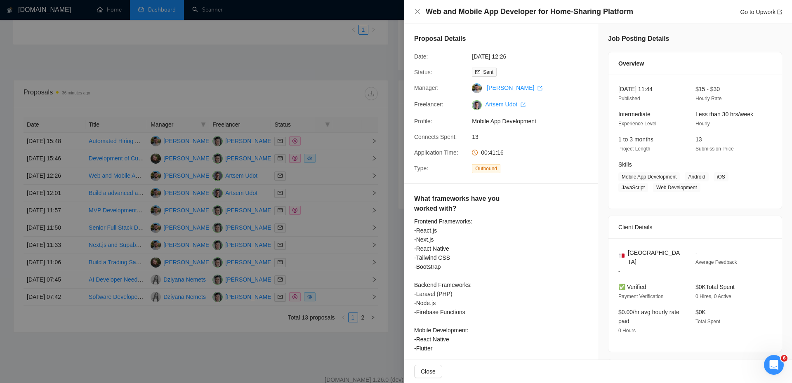
click at [303, 98] on div at bounding box center [396, 191] width 792 height 383
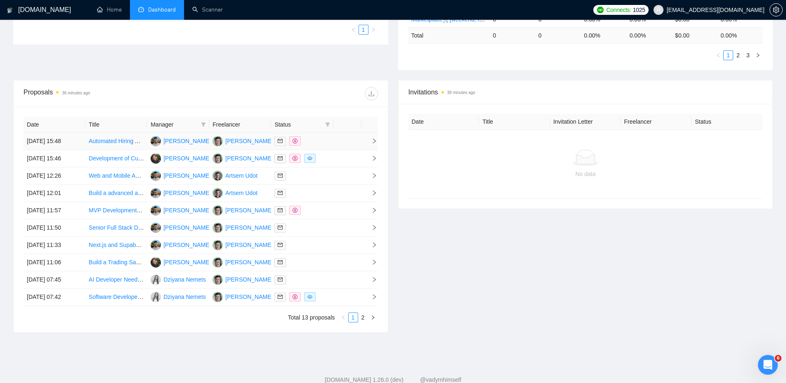
click at [322, 142] on div at bounding box center [301, 141] width 55 height 9
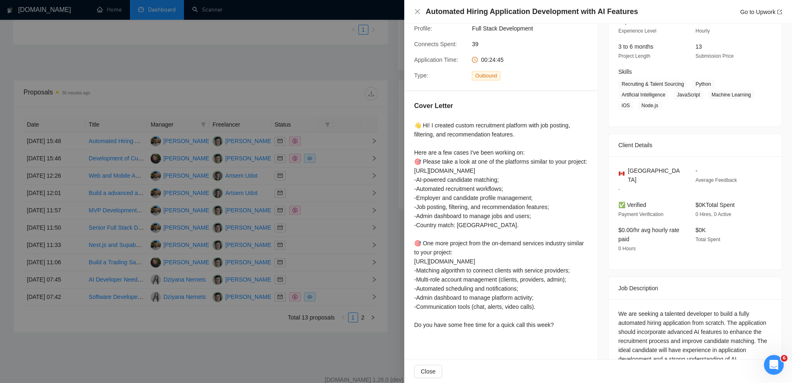
scroll to position [124, 0]
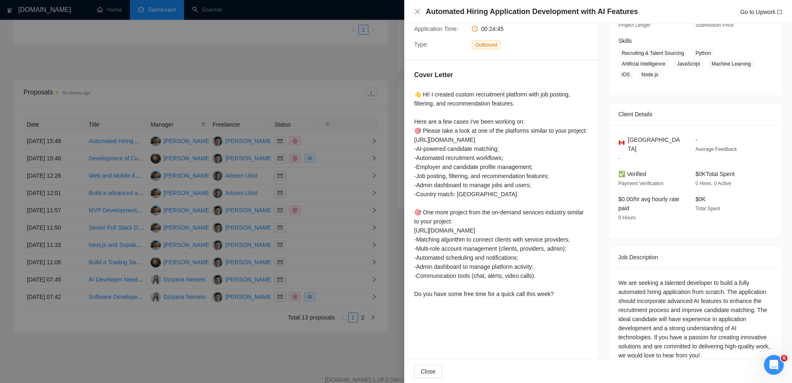
click at [298, 123] on div at bounding box center [396, 191] width 792 height 383
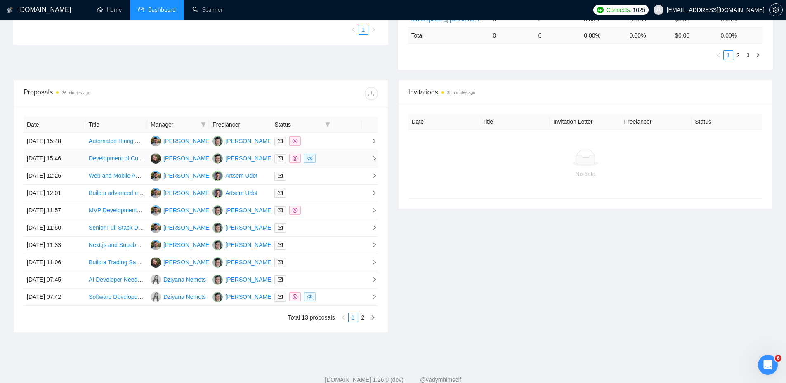
click at [331, 162] on td at bounding box center [302, 158] width 62 height 17
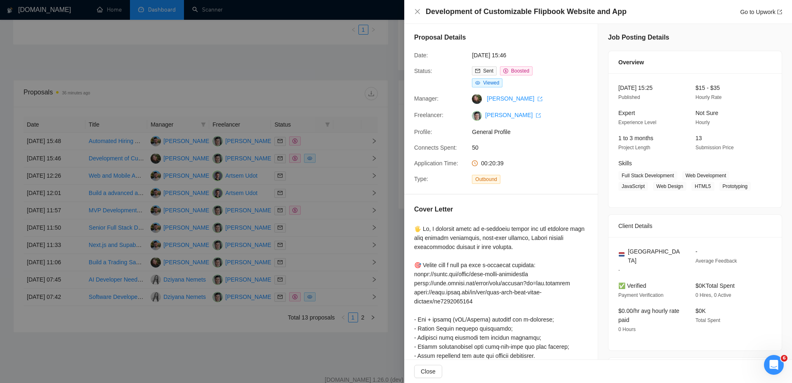
scroll to position [0, 0]
click at [348, 85] on div at bounding box center [396, 191] width 792 height 383
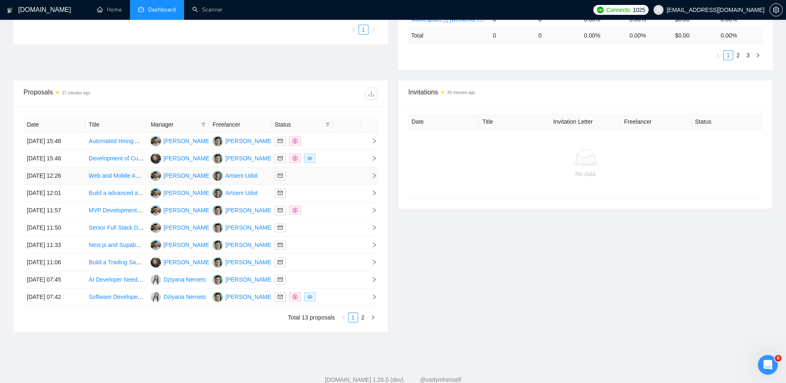
click at [325, 173] on div at bounding box center [301, 175] width 55 height 9
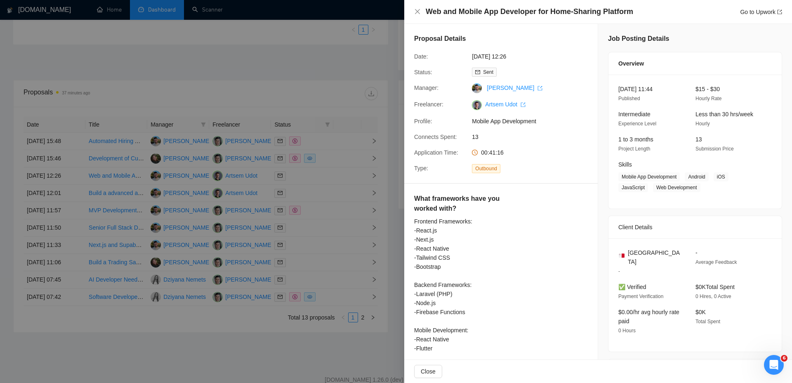
click at [361, 154] on div at bounding box center [396, 191] width 792 height 383
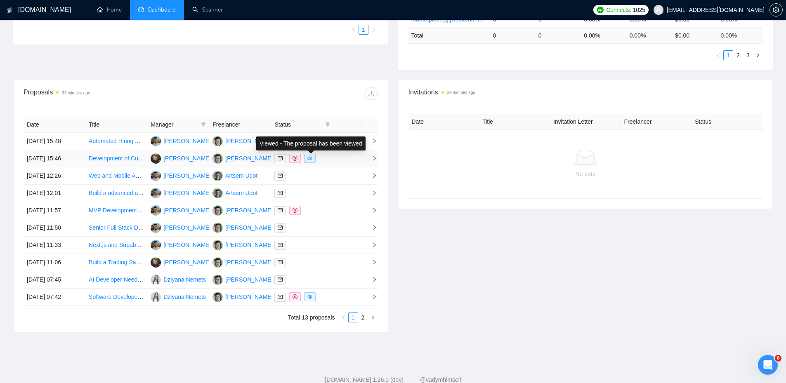
click at [333, 162] on td at bounding box center [347, 158] width 28 height 17
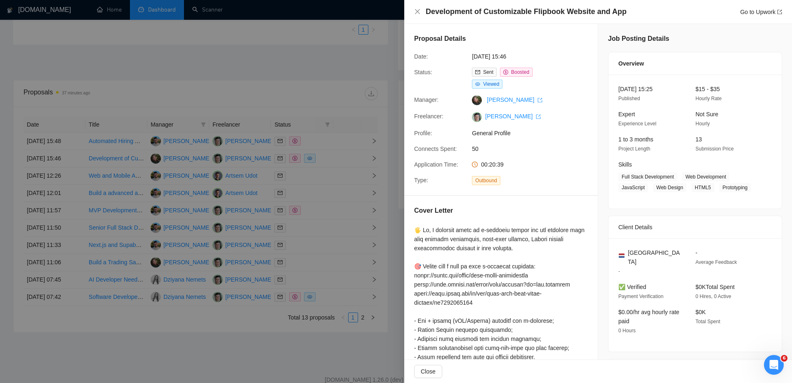
click at [333, 162] on div at bounding box center [396, 191] width 792 height 383
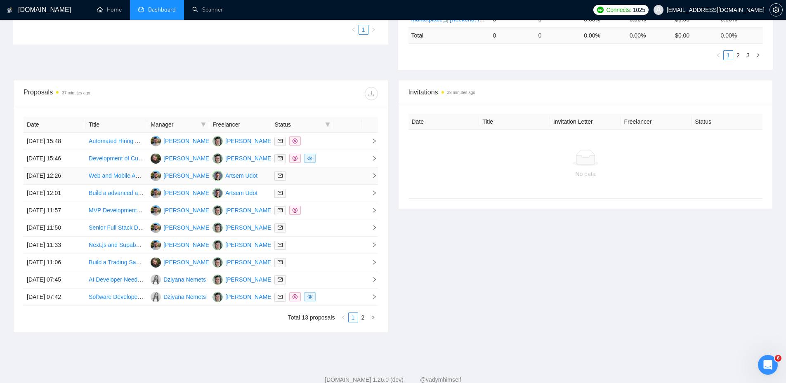
click at [327, 176] on div at bounding box center [301, 175] width 55 height 9
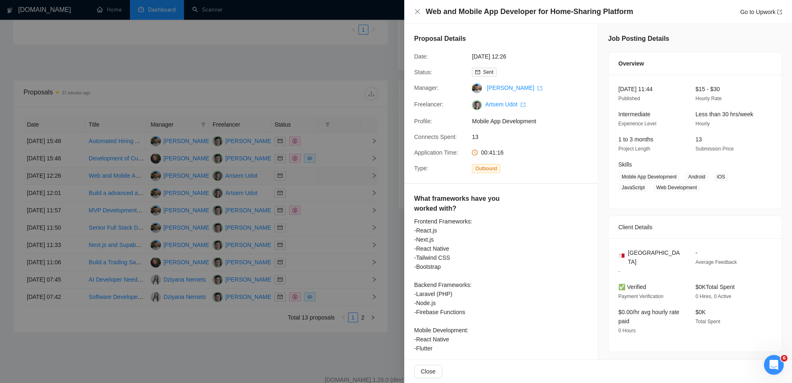
click at [327, 176] on div at bounding box center [396, 191] width 792 height 383
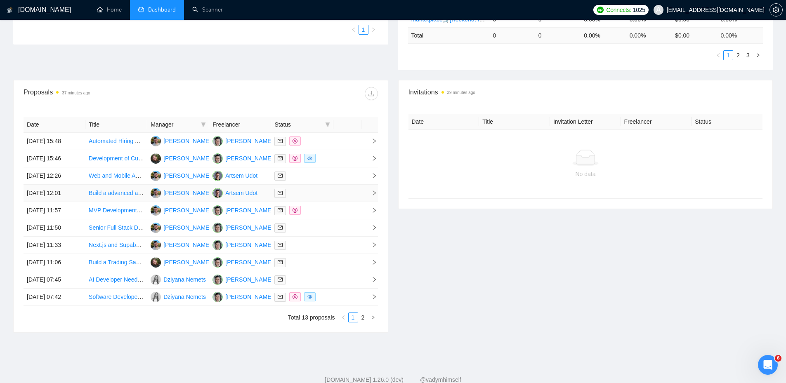
click at [325, 185] on td at bounding box center [302, 193] width 62 height 17
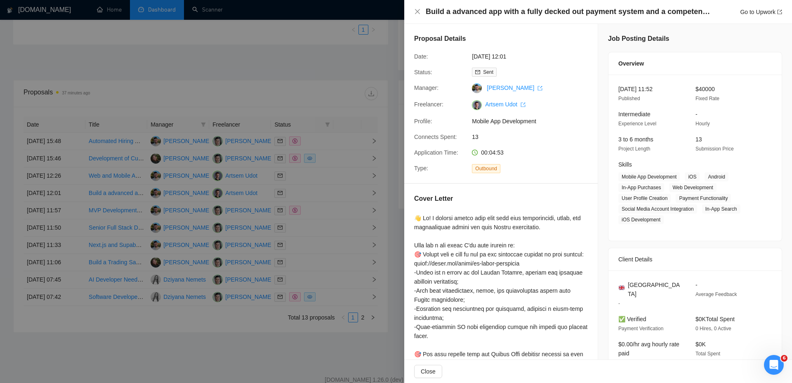
click at [346, 184] on div at bounding box center [396, 191] width 792 height 383
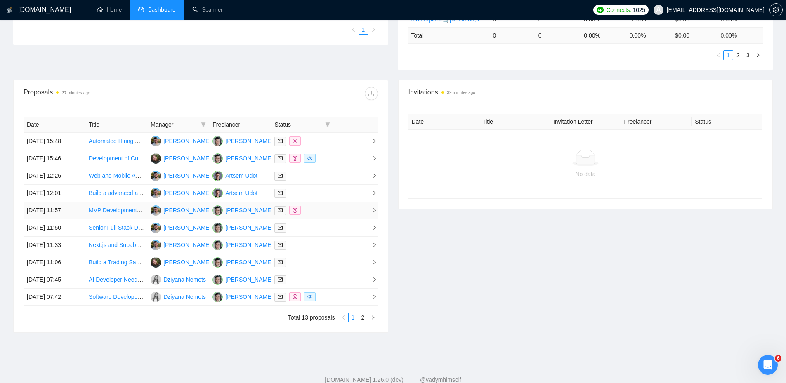
click at [315, 219] on td at bounding box center [302, 210] width 62 height 17
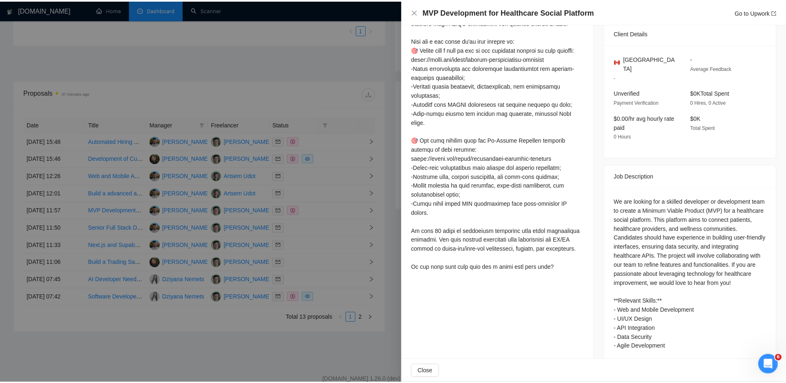
scroll to position [209, 0]
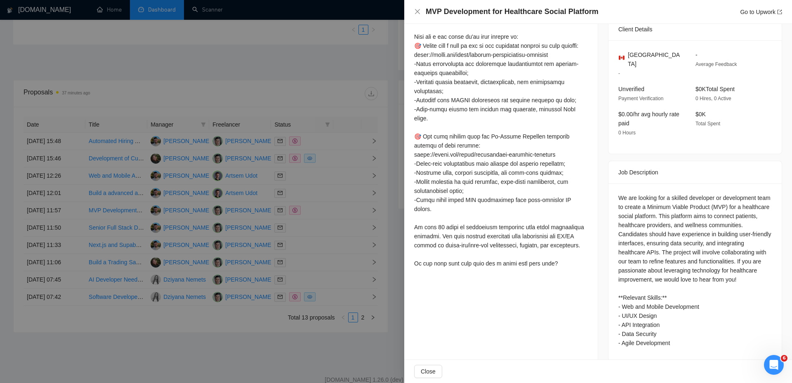
click at [376, 201] on div at bounding box center [396, 191] width 792 height 383
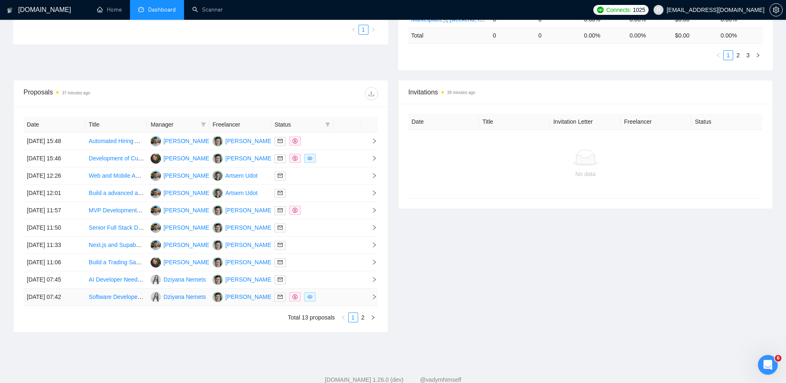
click at [339, 298] on td at bounding box center [347, 297] width 28 height 17
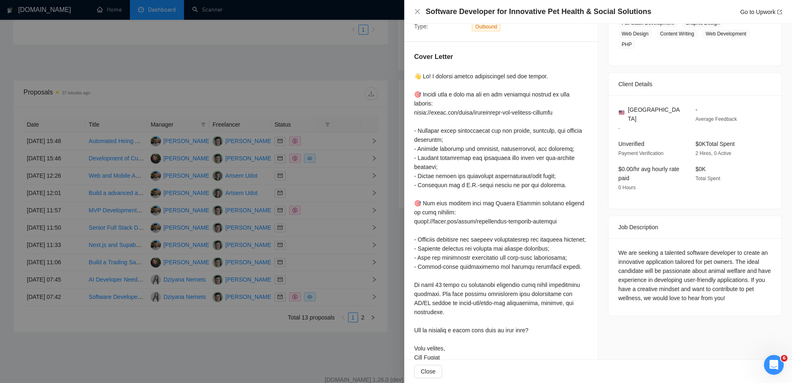
scroll to position [105, 0]
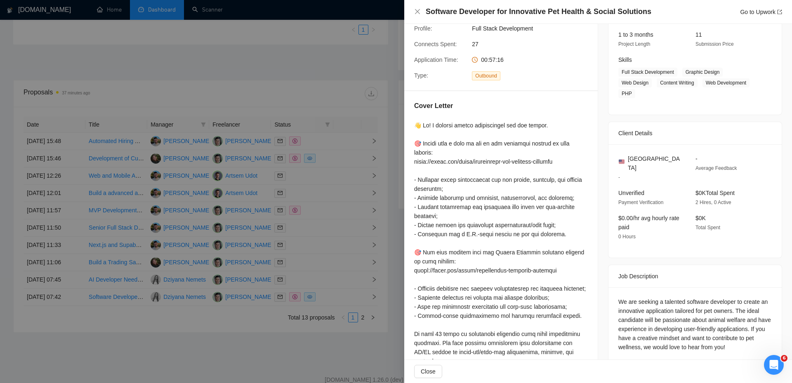
click at [357, 238] on div at bounding box center [396, 191] width 792 height 383
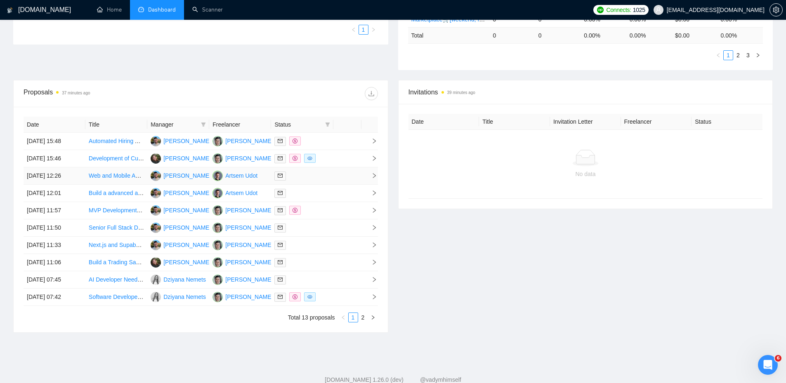
click at [323, 180] on div at bounding box center [301, 175] width 55 height 9
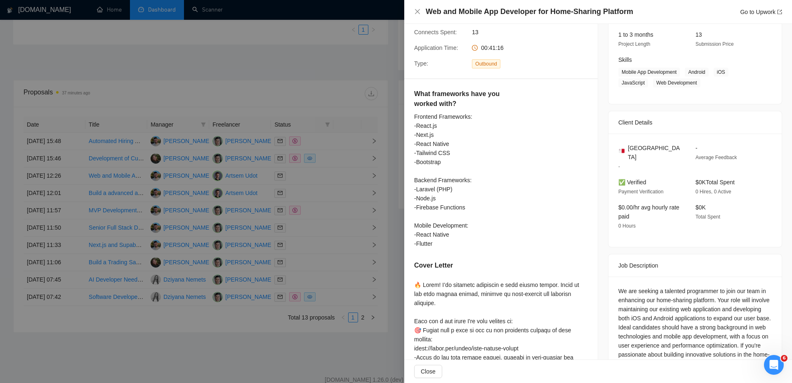
click at [323, 193] on div at bounding box center [396, 191] width 792 height 383
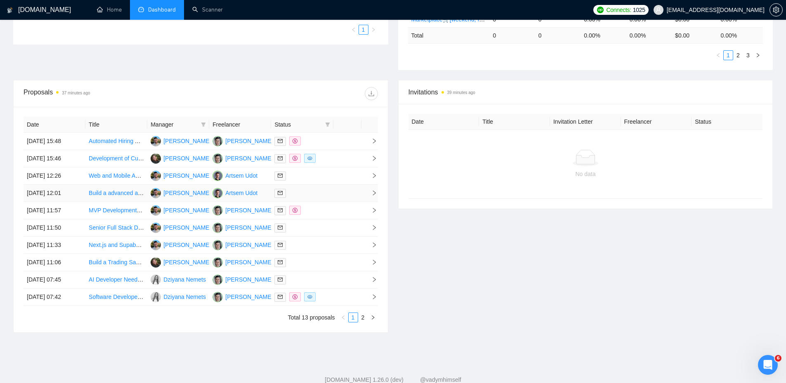
click at [316, 194] on div at bounding box center [301, 193] width 55 height 9
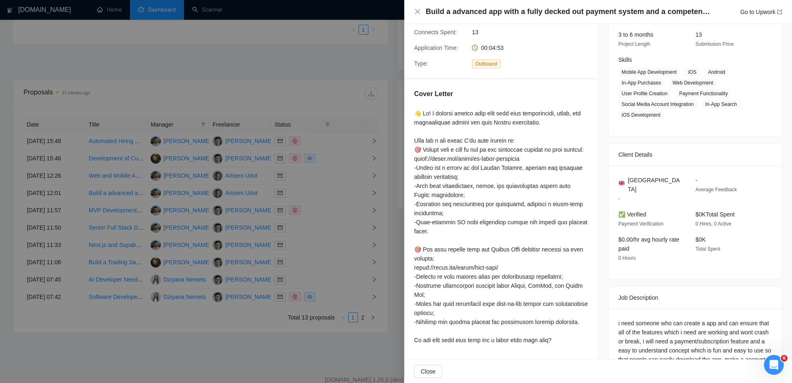
click at [319, 184] on div at bounding box center [396, 191] width 792 height 383
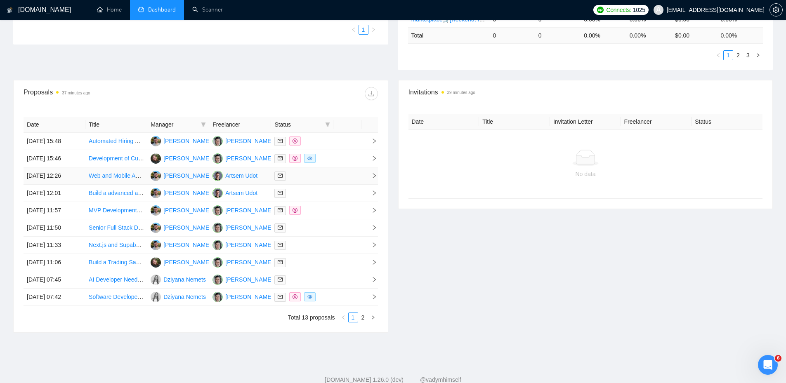
click at [320, 172] on div at bounding box center [301, 175] width 55 height 9
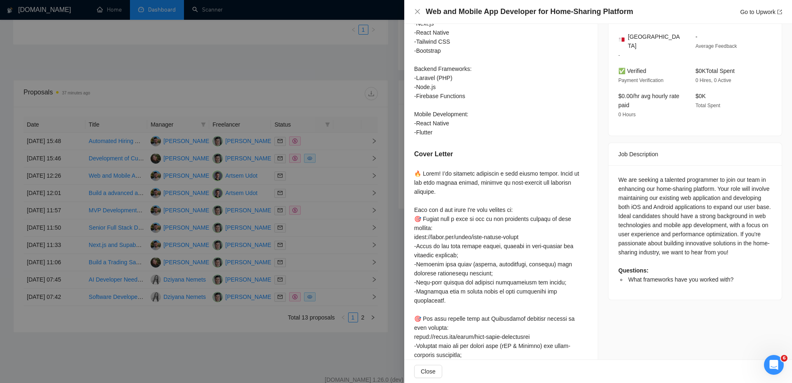
scroll to position [68, 0]
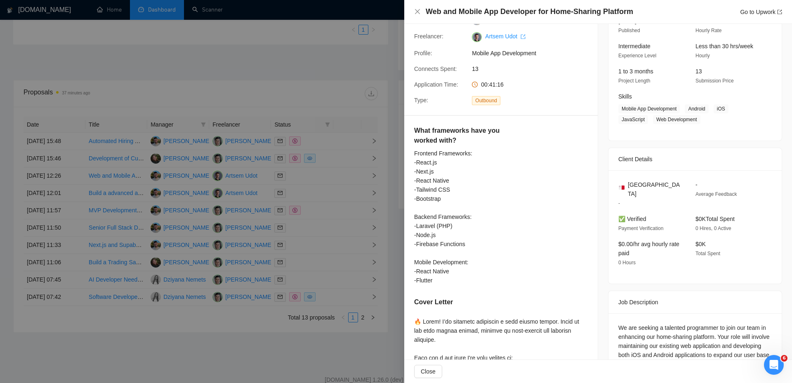
click at [324, 177] on div at bounding box center [396, 191] width 792 height 383
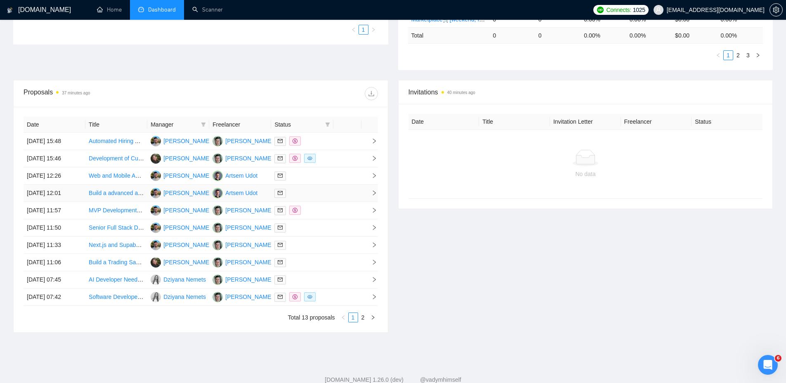
click at [316, 190] on div at bounding box center [301, 193] width 55 height 9
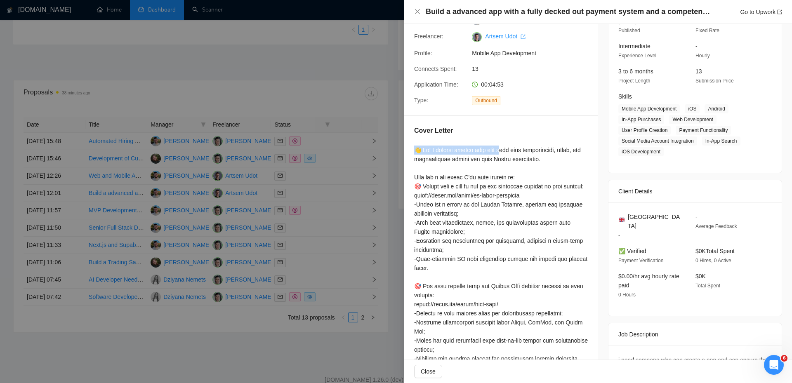
click at [502, 139] on div "Cover Letter" at bounding box center [501, 255] width 194 height 279
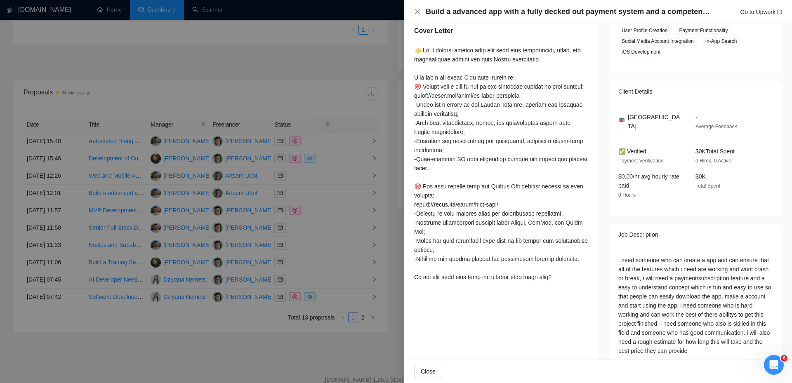
scroll to position [176, 0]
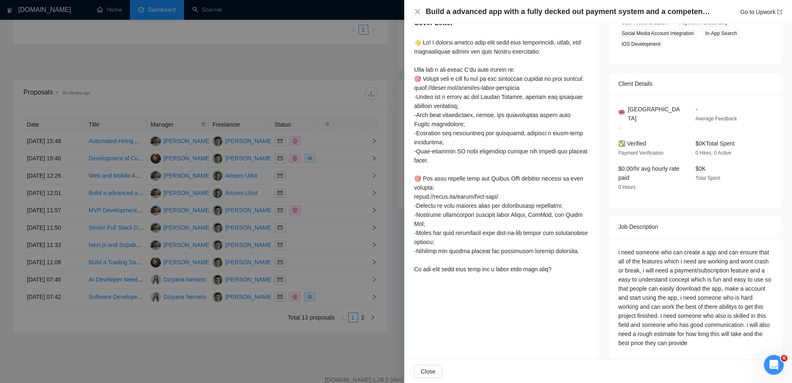
click at [353, 164] on div at bounding box center [396, 191] width 792 height 383
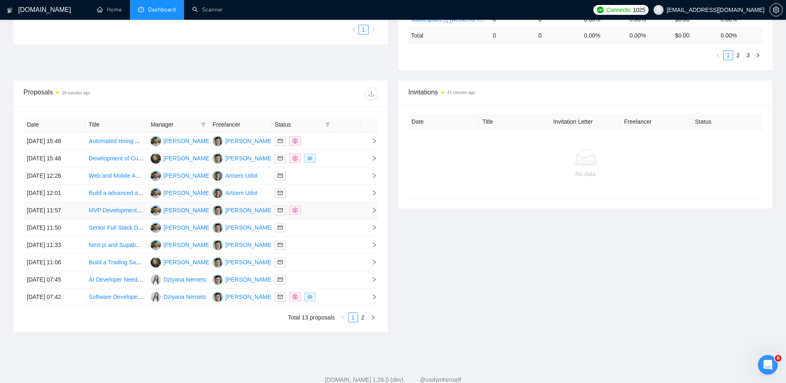
click at [336, 208] on td at bounding box center [347, 210] width 28 height 17
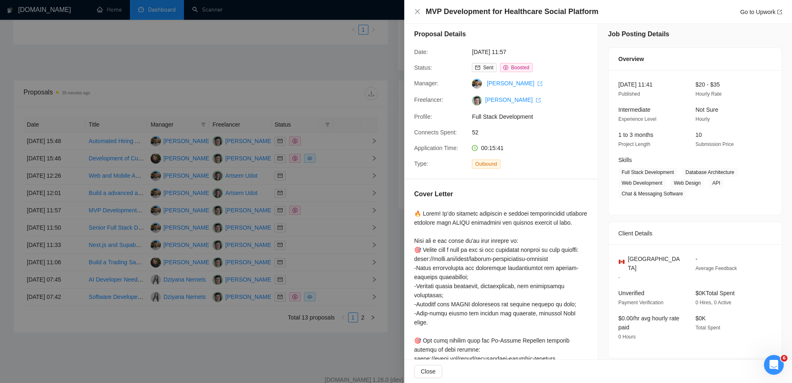
scroll to position [0, 0]
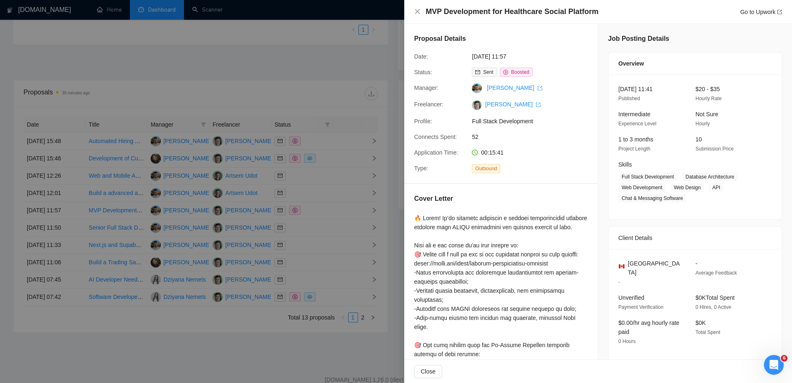
click at [314, 227] on div at bounding box center [396, 191] width 792 height 383
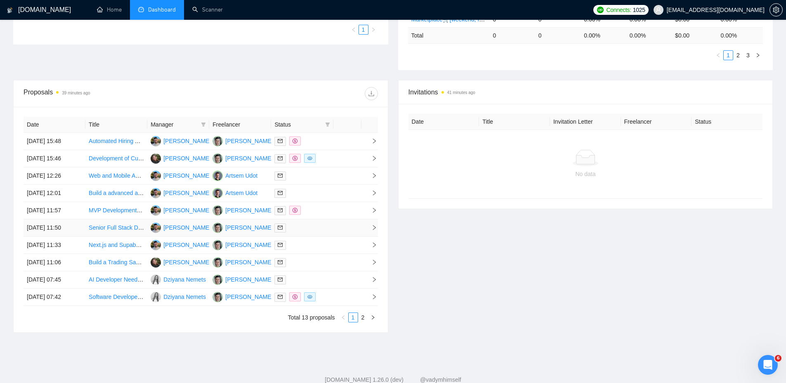
click at [320, 227] on div at bounding box center [301, 227] width 55 height 9
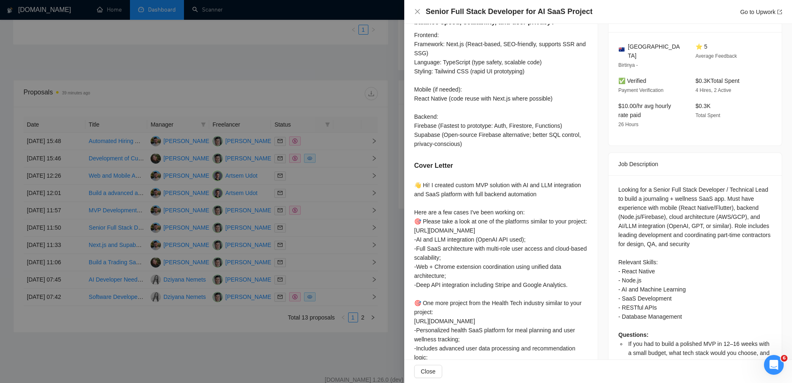
scroll to position [248, 0]
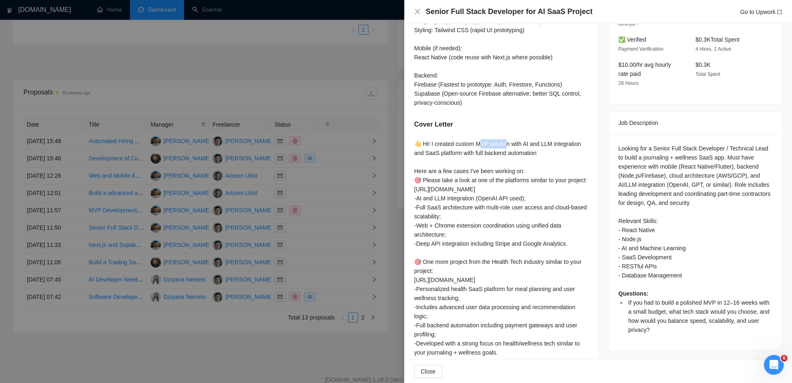
drag, startPoint x: 483, startPoint y: 154, endPoint x: 516, endPoint y: 154, distance: 33.0
click at [513, 154] on div "👋 Hi! I created custom MVP solution with AI and LLM integration and SaaS platfo…" at bounding box center [501, 257] width 174 height 236
click at [533, 151] on div "👋 Hi! I created custom MVP solution with AI and LLM integration and SaaS platfo…" at bounding box center [501, 257] width 174 height 236
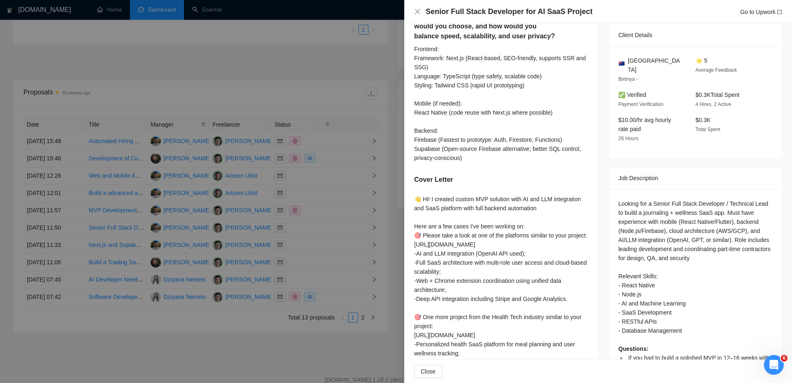
scroll to position [212, 0]
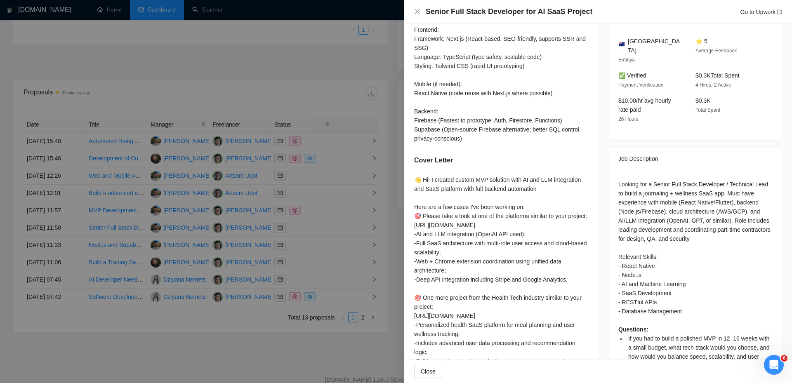
click at [322, 80] on div at bounding box center [396, 191] width 792 height 383
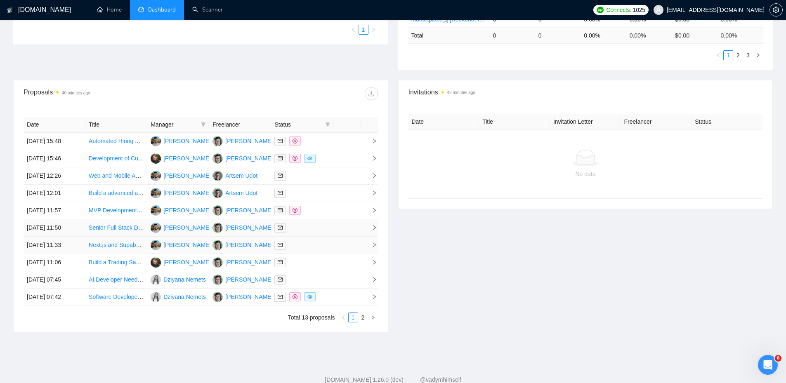
click at [320, 235] on td at bounding box center [302, 228] width 62 height 17
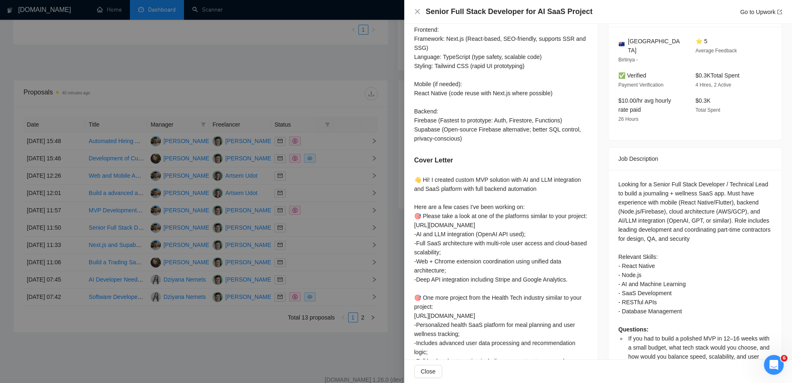
click at [311, 243] on div at bounding box center [396, 191] width 792 height 383
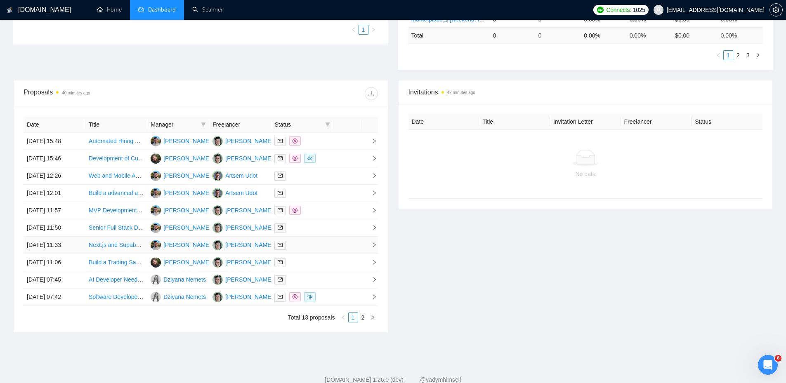
click at [312, 246] on div at bounding box center [301, 245] width 55 height 9
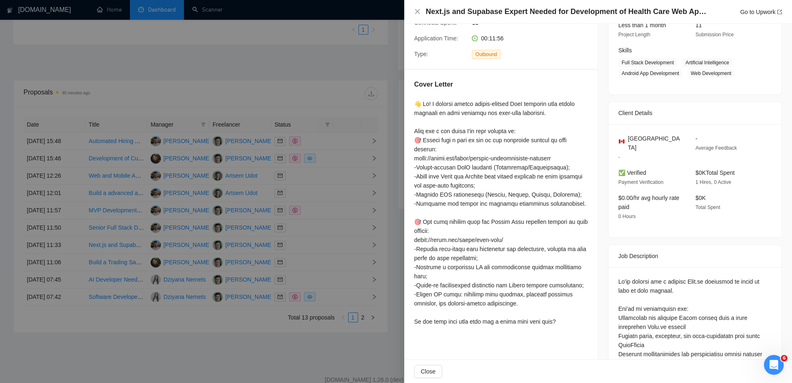
scroll to position [129, 0]
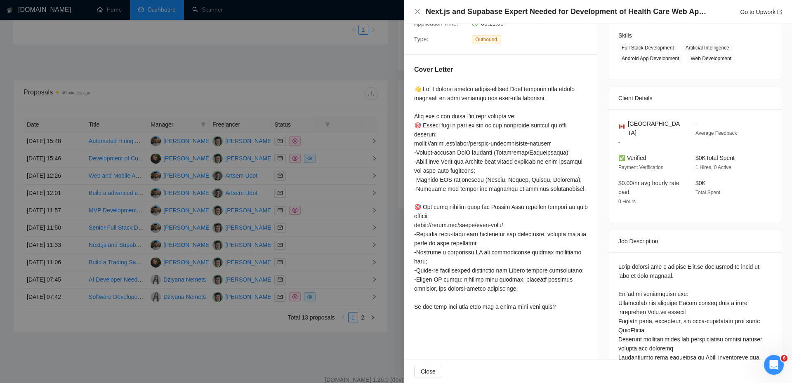
click at [380, 210] on div at bounding box center [396, 191] width 792 height 383
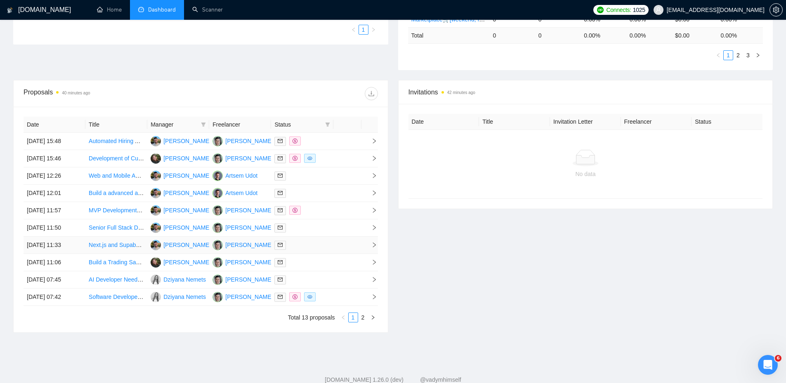
click at [322, 247] on div at bounding box center [301, 245] width 55 height 9
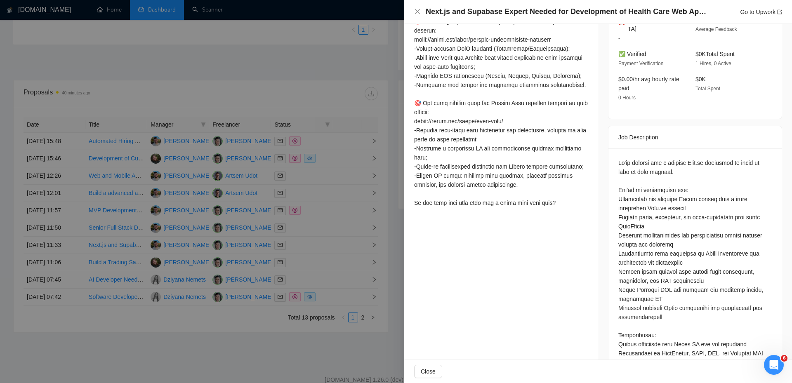
scroll to position [233, 0]
click at [347, 227] on div at bounding box center [396, 191] width 792 height 383
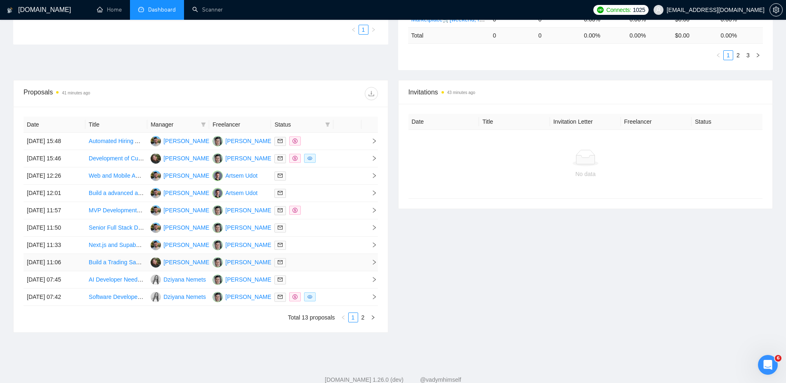
click at [332, 260] on td at bounding box center [302, 262] width 62 height 17
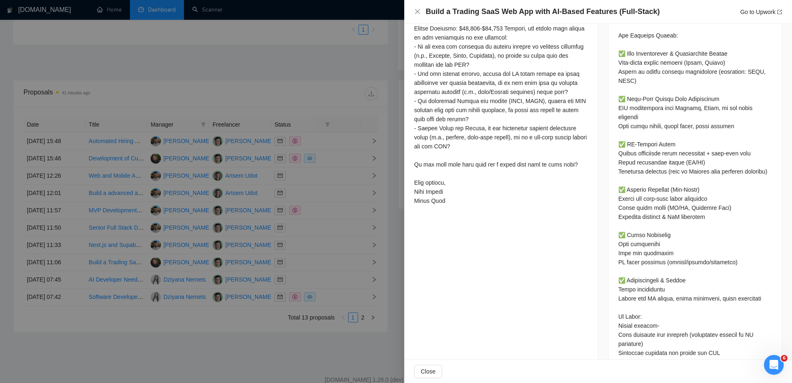
scroll to position [436, 0]
click at [328, 266] on div at bounding box center [396, 191] width 792 height 383
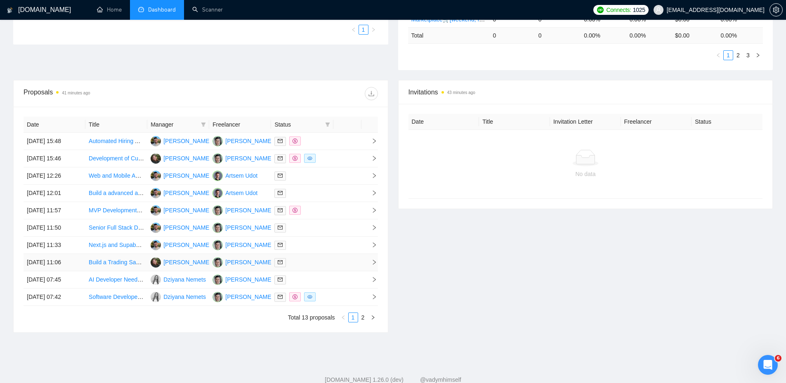
click at [327, 266] on div at bounding box center [301, 262] width 55 height 9
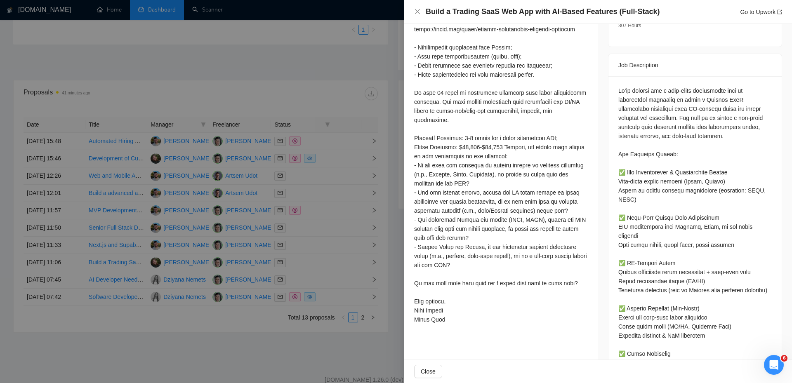
scroll to position [312, 0]
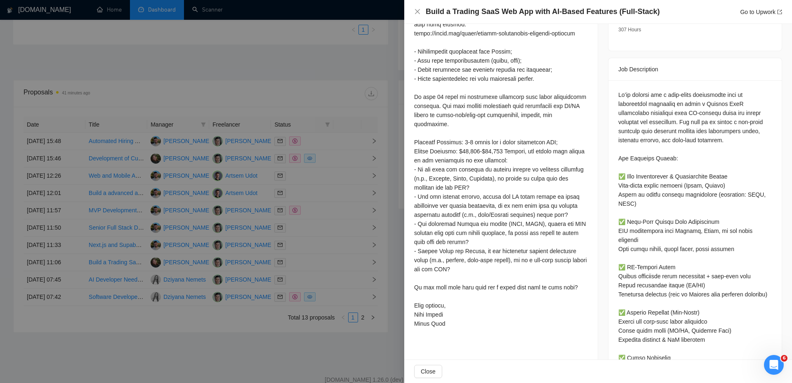
click at [328, 260] on div at bounding box center [396, 191] width 792 height 383
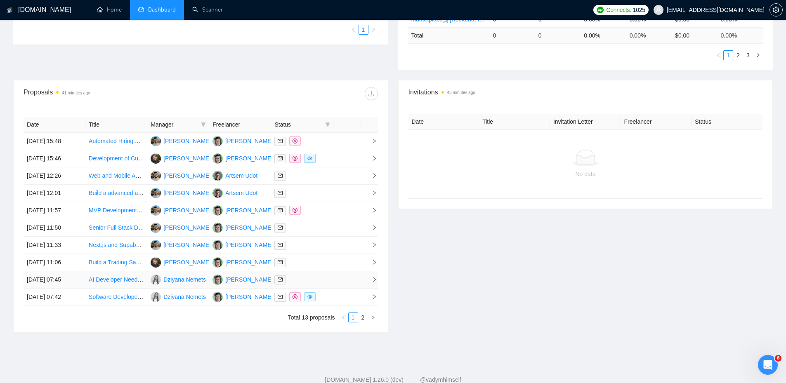
click at [326, 278] on div at bounding box center [301, 279] width 55 height 9
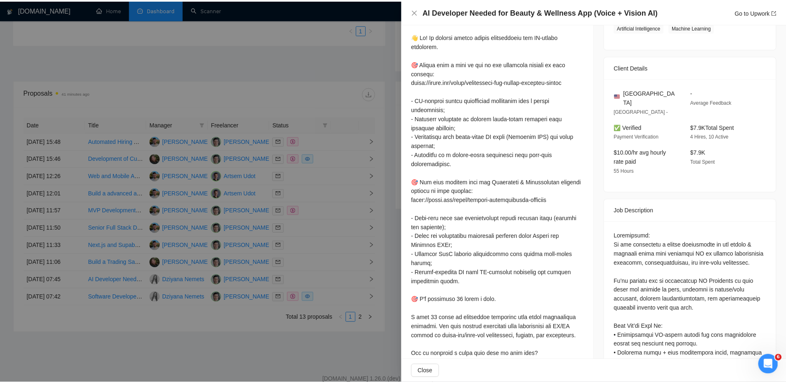
scroll to position [229, 0]
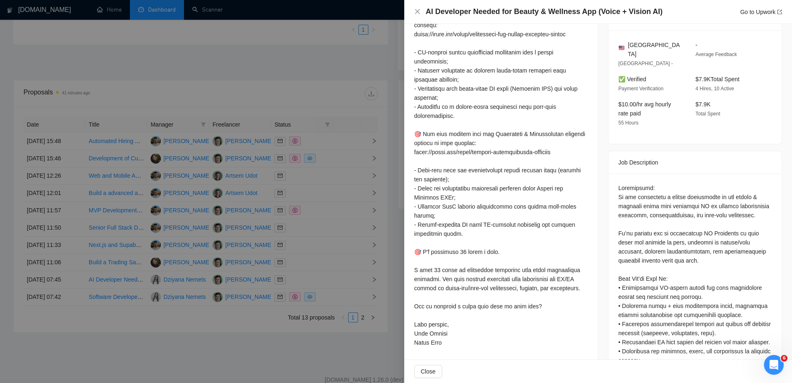
click at [378, 265] on div at bounding box center [396, 191] width 792 height 383
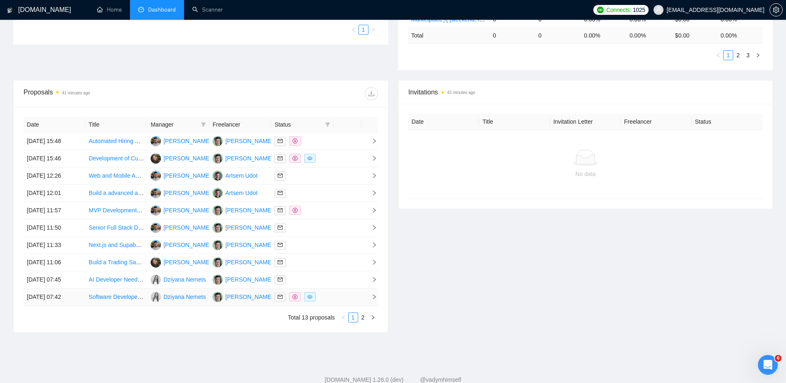
click at [343, 301] on td at bounding box center [347, 297] width 28 height 17
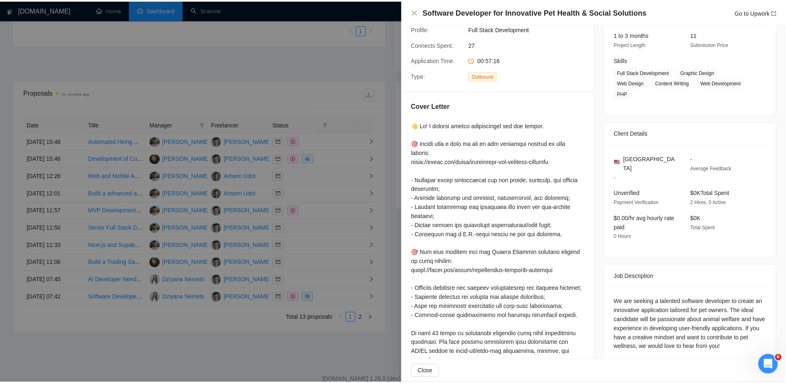
scroll to position [187, 0]
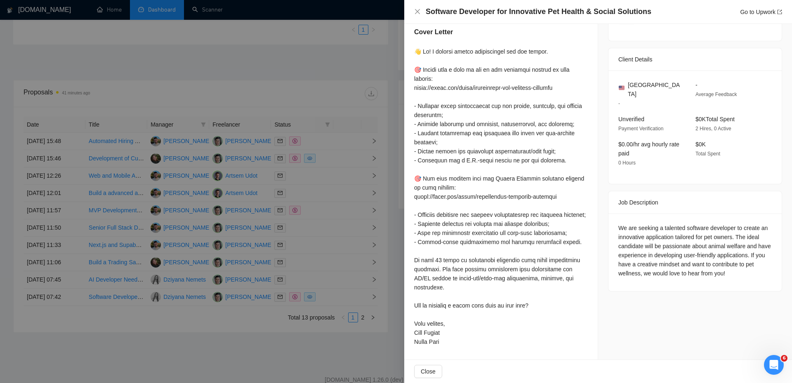
click at [352, 285] on div at bounding box center [396, 191] width 792 height 383
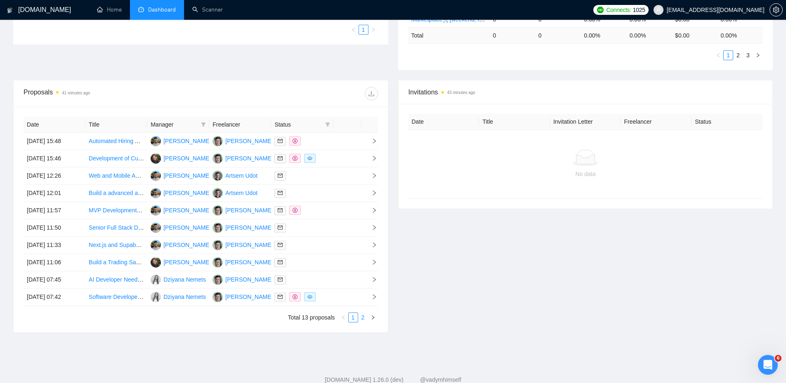
click at [365, 320] on link "2" at bounding box center [363, 317] width 9 height 9
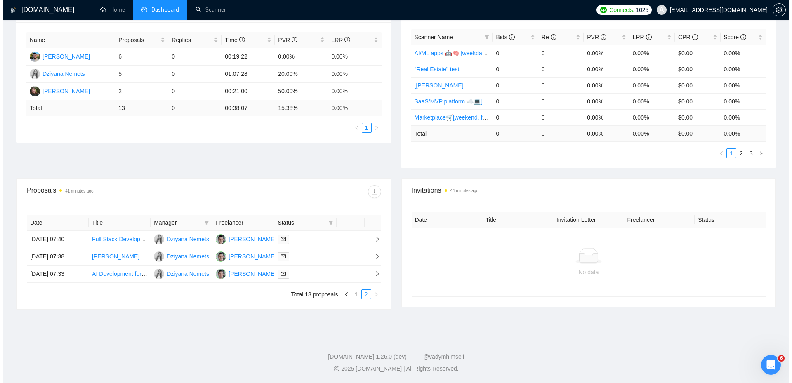
scroll to position [149, 0]
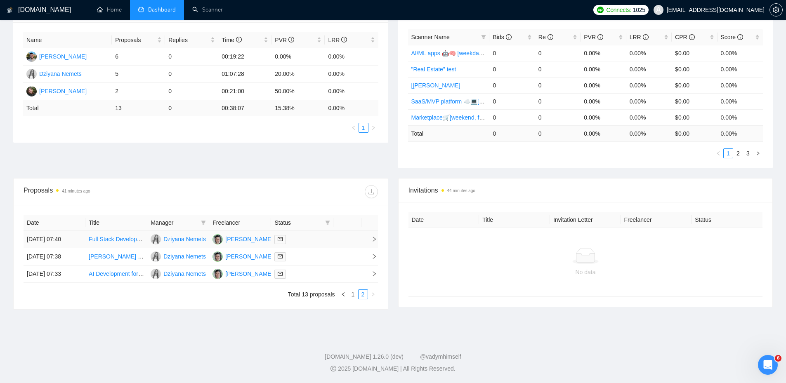
click at [313, 238] on div at bounding box center [301, 239] width 55 height 9
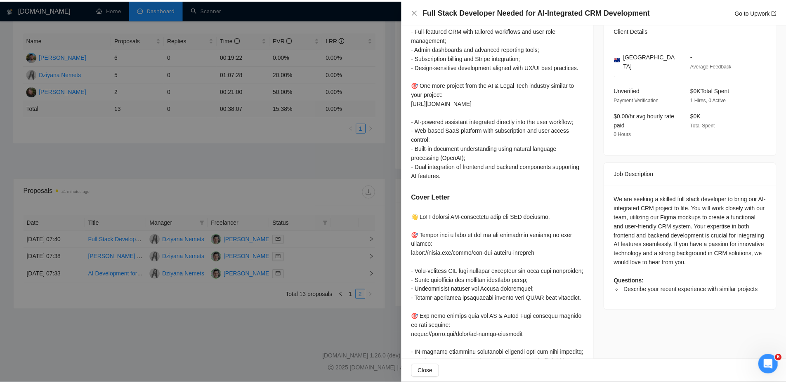
scroll to position [260, 0]
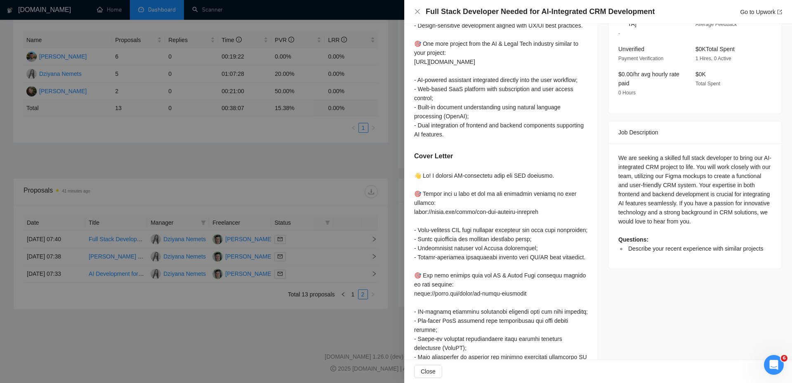
click at [339, 266] on div at bounding box center [396, 191] width 792 height 383
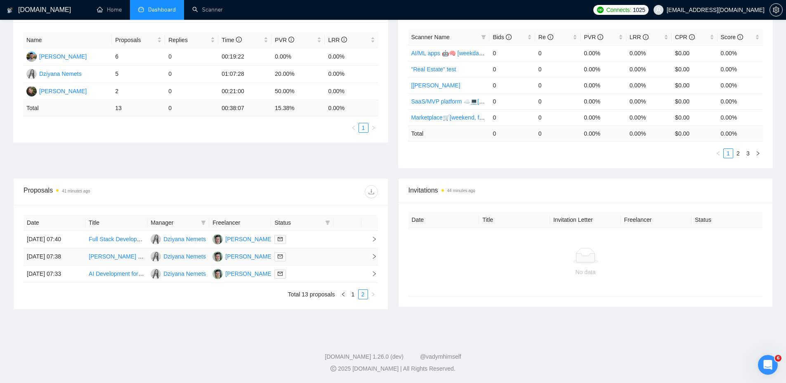
click at [318, 257] on div at bounding box center [301, 256] width 55 height 9
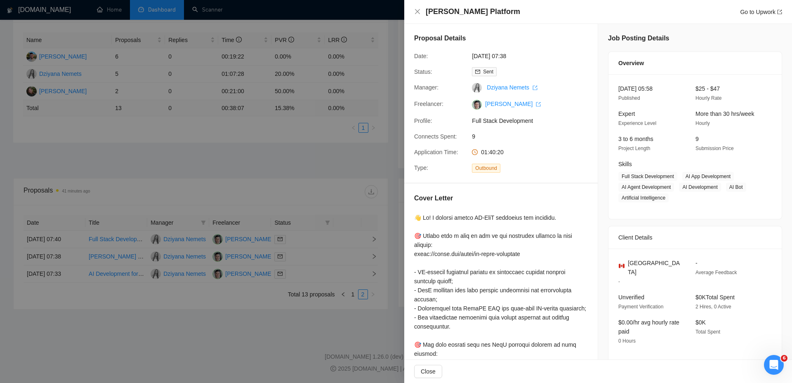
scroll to position [0, 0]
click at [346, 246] on div at bounding box center [396, 191] width 792 height 383
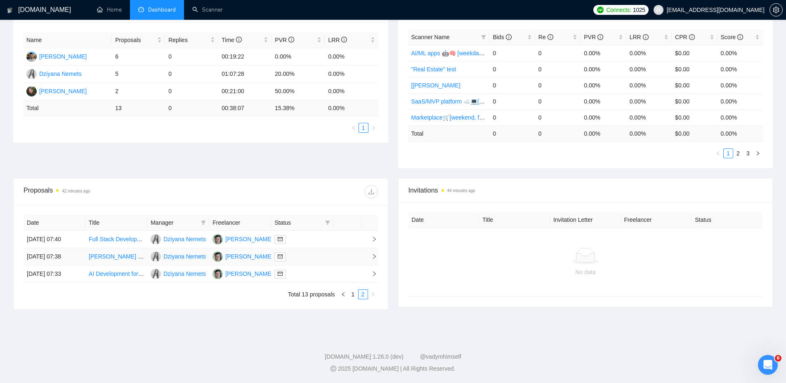
click at [330, 262] on td at bounding box center [302, 256] width 62 height 17
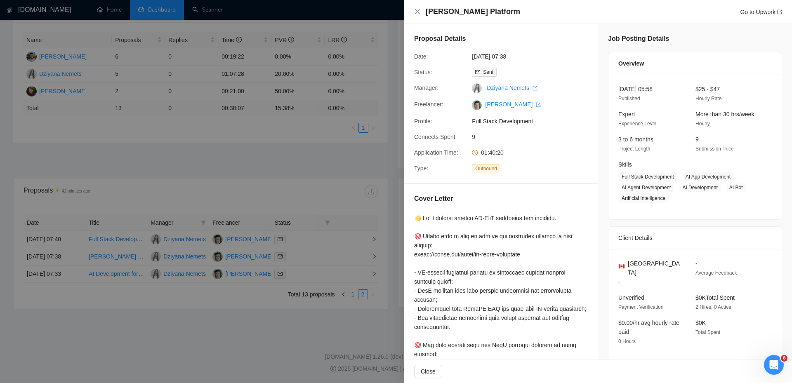
click at [329, 253] on div at bounding box center [396, 191] width 792 height 383
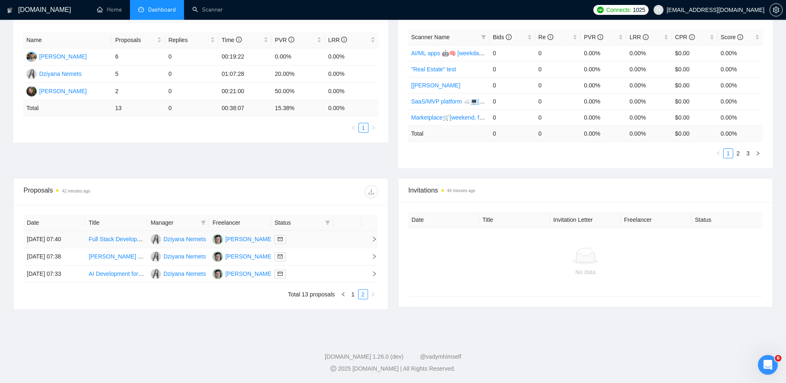
click at [322, 241] on div at bounding box center [301, 239] width 55 height 9
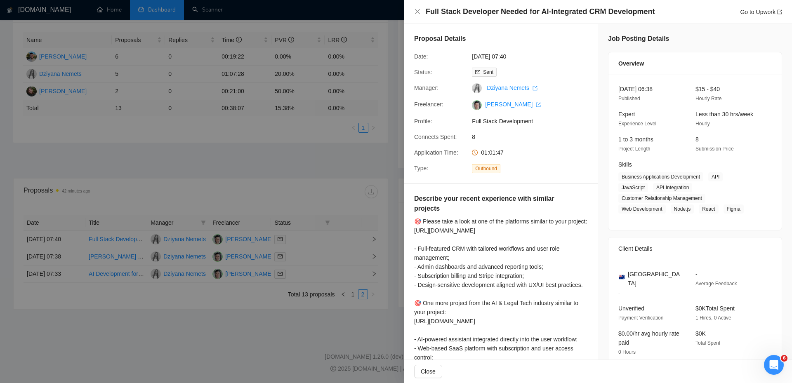
click at [314, 261] on div at bounding box center [396, 191] width 792 height 383
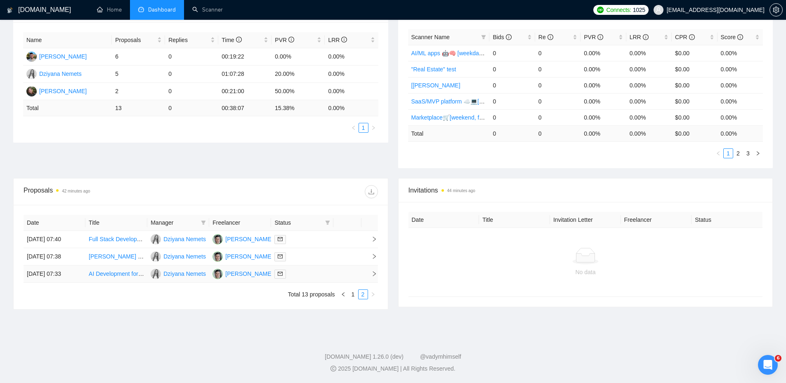
click at [327, 282] on td at bounding box center [302, 274] width 62 height 17
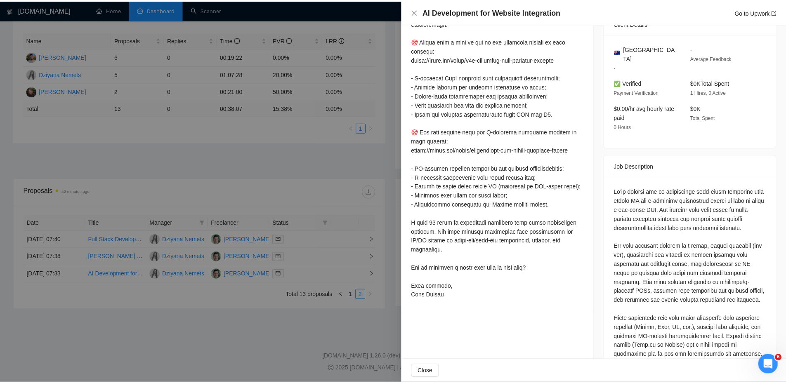
scroll to position [271, 0]
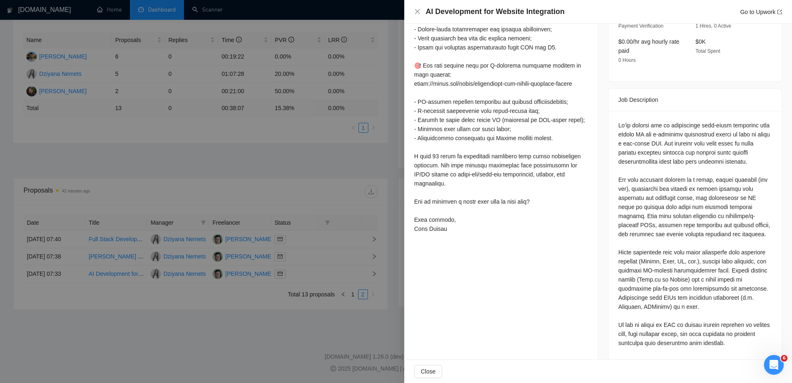
click at [265, 185] on div at bounding box center [396, 191] width 792 height 383
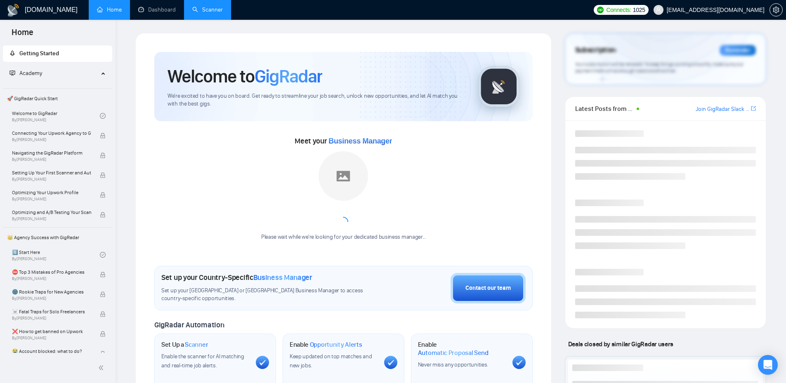
click at [200, 8] on link "Scanner" at bounding box center [207, 9] width 31 height 7
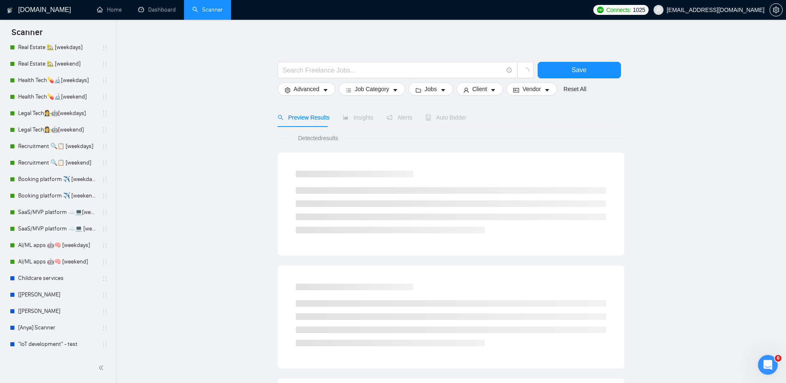
scroll to position [95, 0]
click at [40, 306] on link "[Anya] Scanner" at bounding box center [57, 312] width 78 height 17
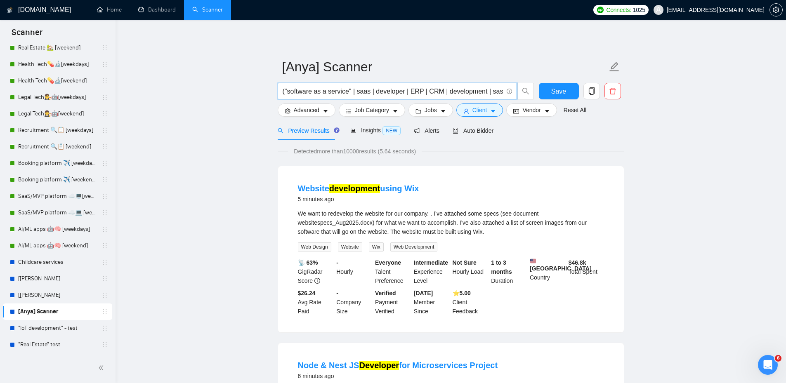
drag, startPoint x: 404, startPoint y: 90, endPoint x: 423, endPoint y: 87, distance: 18.9
click at [329, 101] on div "("software as a service" | saas | developer | ERP | CRM | development | sas | "…" at bounding box center [406, 93] width 260 height 21
click at [440, 89] on input "("software as a service" | saas | developer | ERP | CRM | development | sas | "…" at bounding box center [393, 91] width 220 height 10
click at [438, 89] on input "("software as a service" | saas | developer | ERP | CRM | development | sas | "…" at bounding box center [393, 91] width 220 height 10
click at [552, 90] on span "Save" at bounding box center [558, 91] width 15 height 10
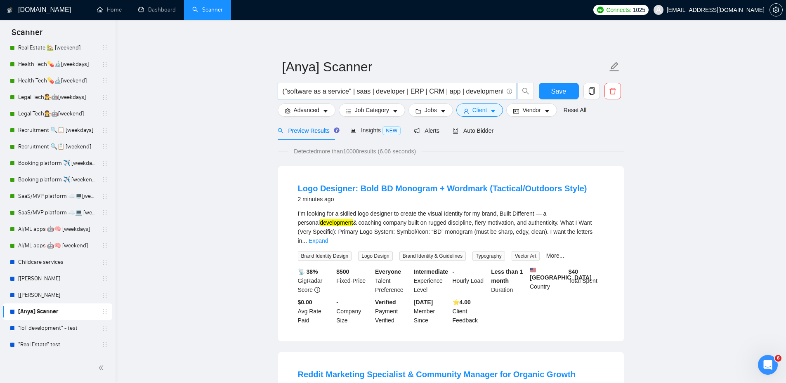
click at [453, 87] on input "("software as a service" | saas | developer | ERP | CRM | app | development | s…" at bounding box center [393, 91] width 220 height 10
type input "("software as a service" | saas | developer | ERP | CRM | app | application | d…"
click at [567, 87] on button "Save" at bounding box center [559, 91] width 40 height 17
click at [563, 92] on span "Save" at bounding box center [558, 91] width 15 height 10
click at [525, 89] on icon "search" at bounding box center [525, 91] width 7 height 7
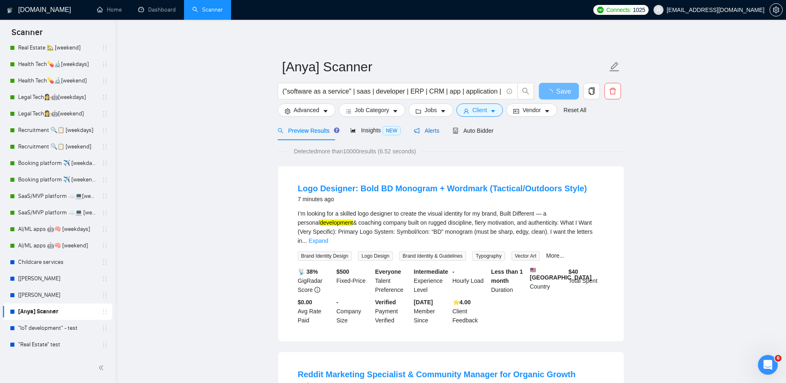
click at [414, 132] on icon "notification" at bounding box center [417, 131] width 6 height 6
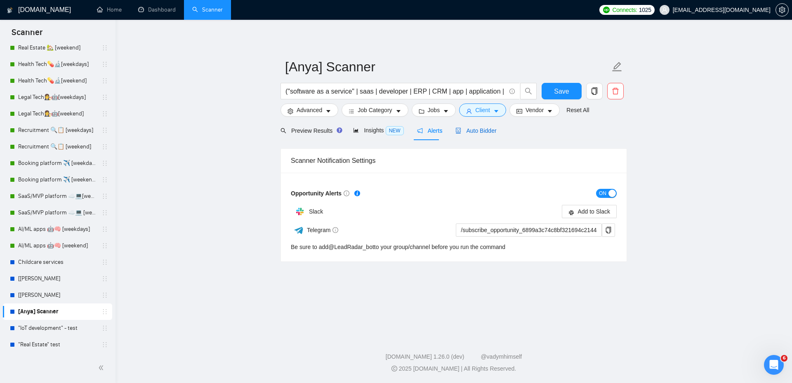
click at [466, 134] on span "Auto Bidder" at bounding box center [476, 131] width 41 height 7
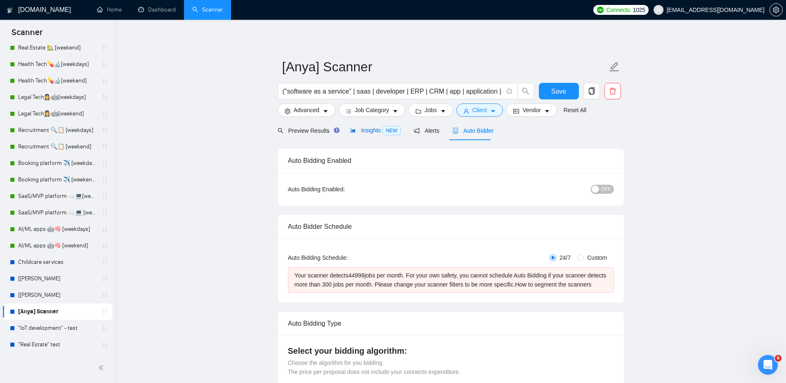
click at [371, 129] on span "Insights NEW" at bounding box center [375, 130] width 50 height 7
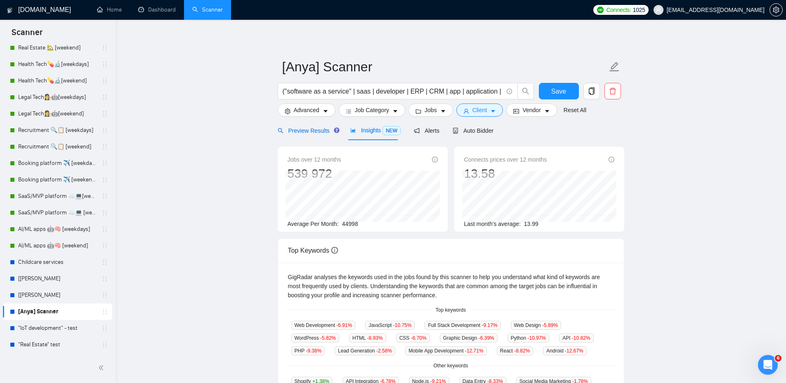
click at [299, 134] on span "Preview Results" at bounding box center [307, 131] width 59 height 7
